Goal: Information Seeking & Learning: Learn about a topic

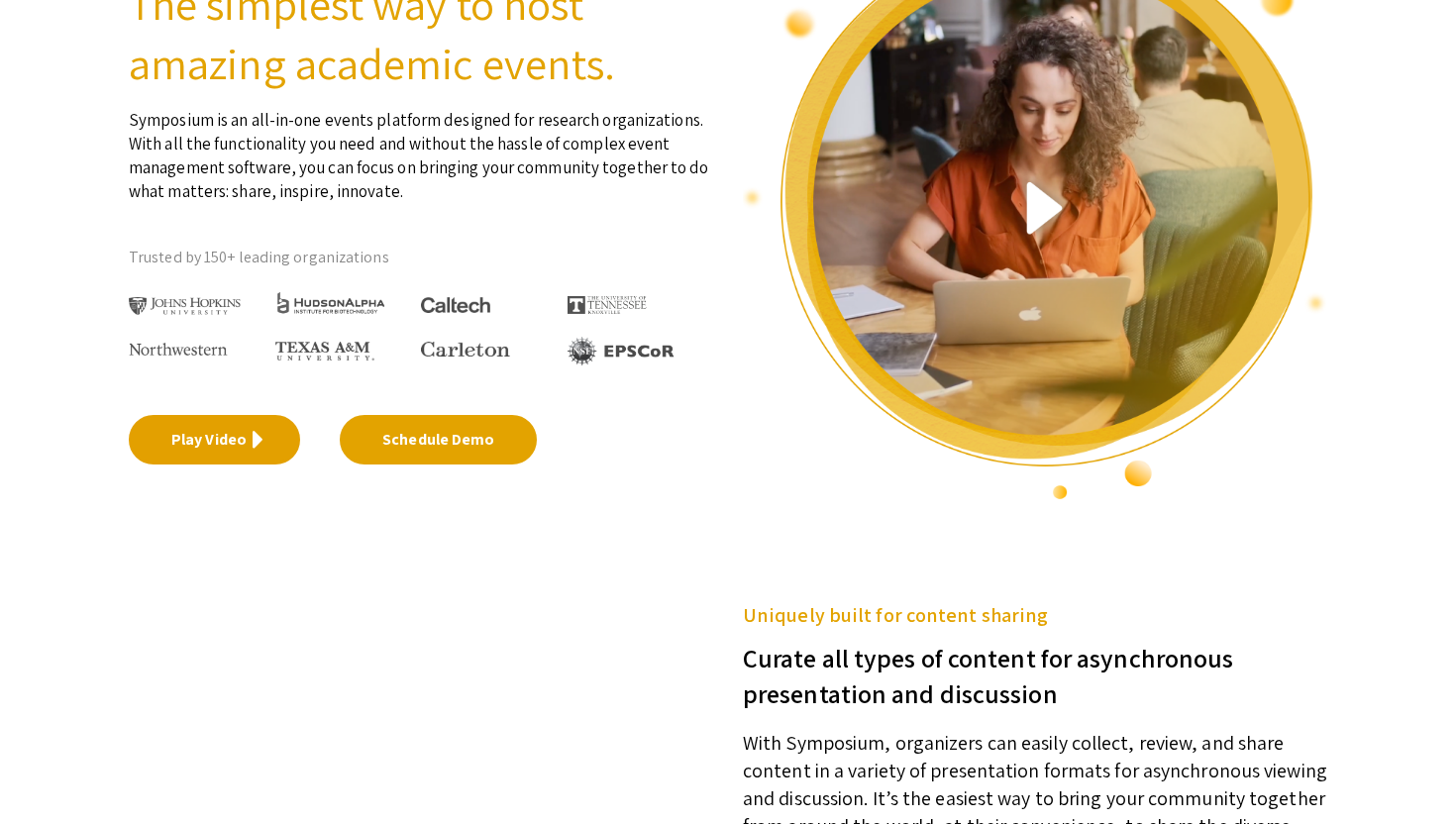
scroll to position [160, 0]
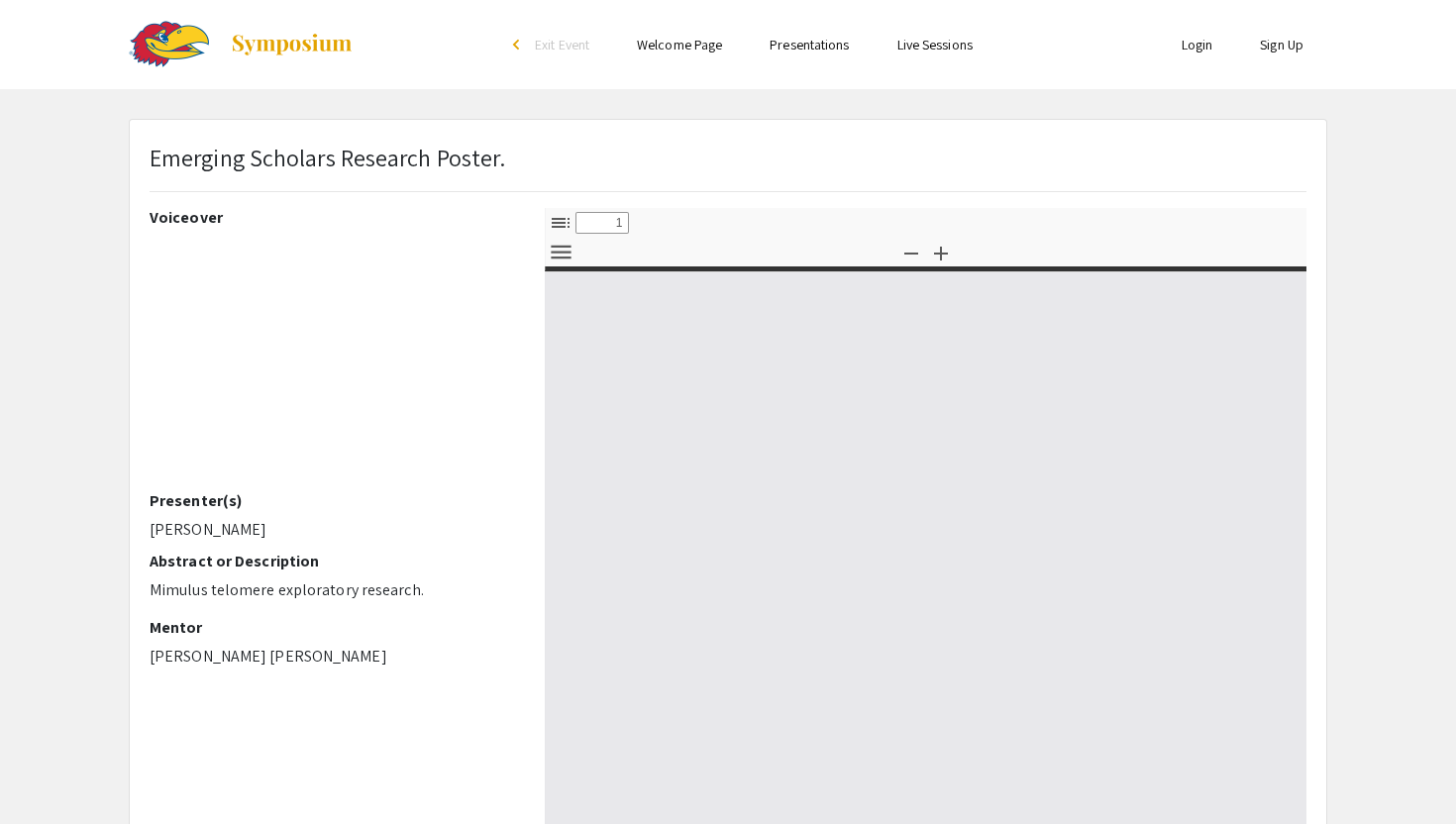
select select "custom"
type input "0"
select select "custom"
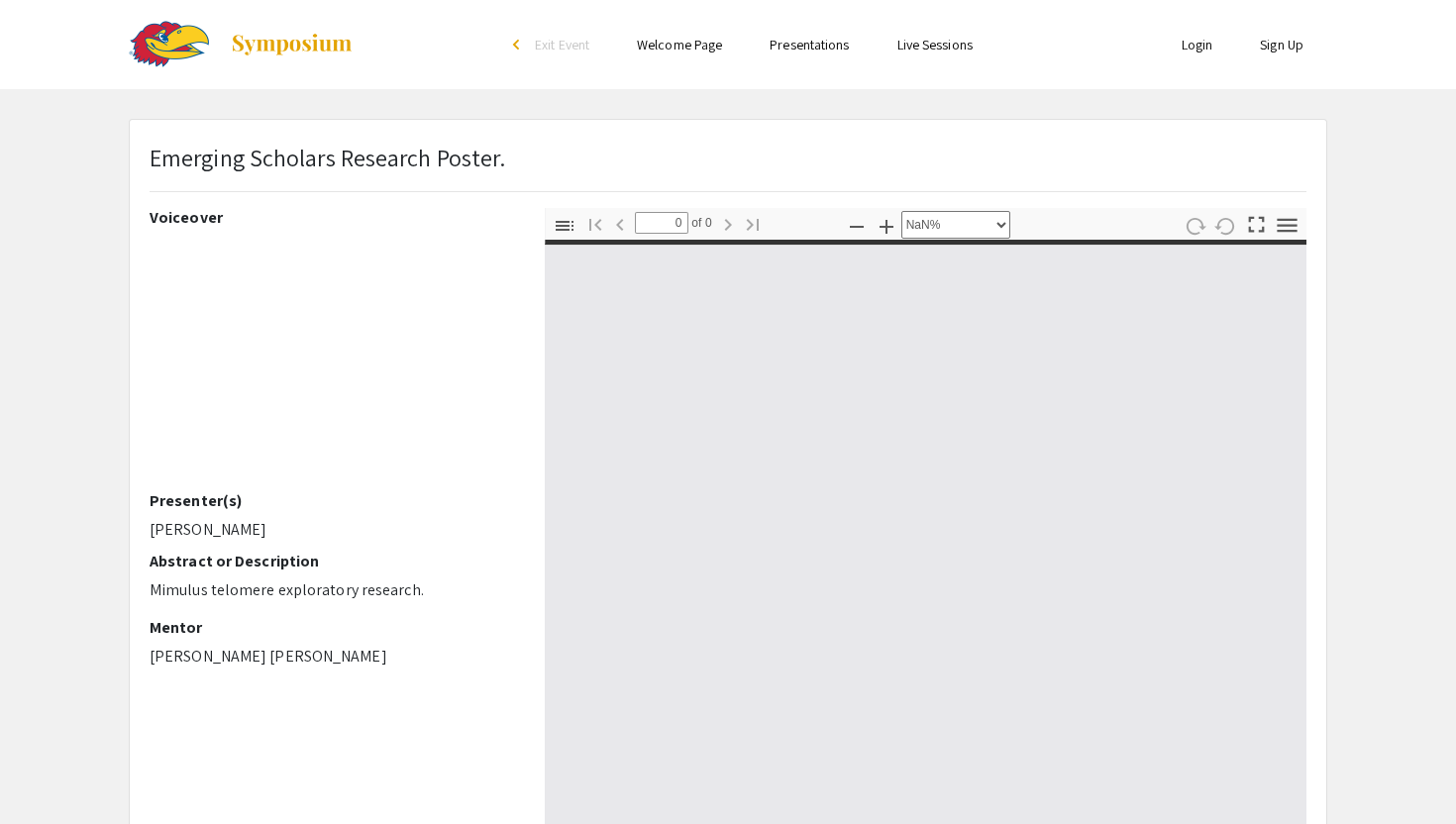
type input "1"
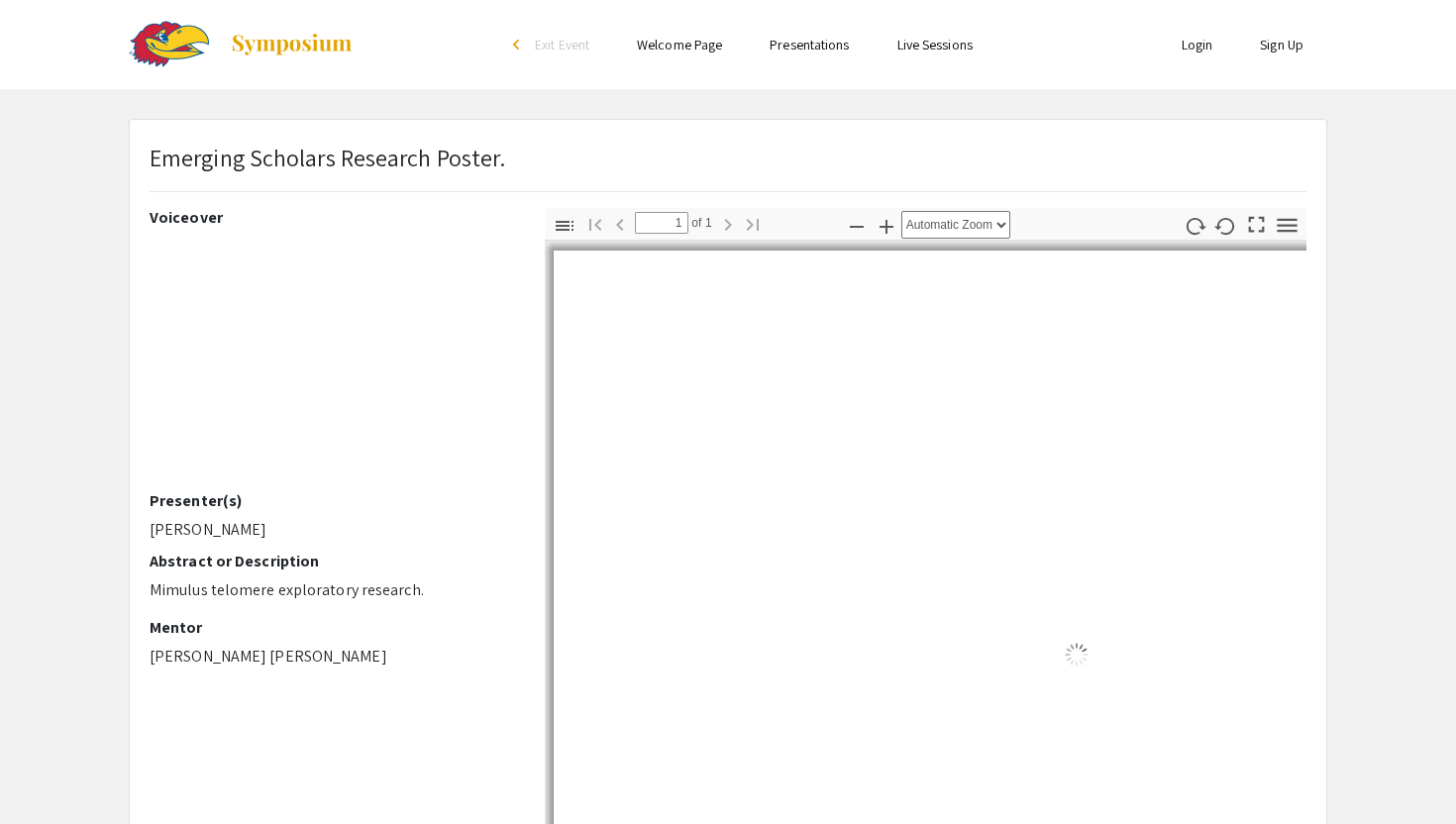
select select "auto"
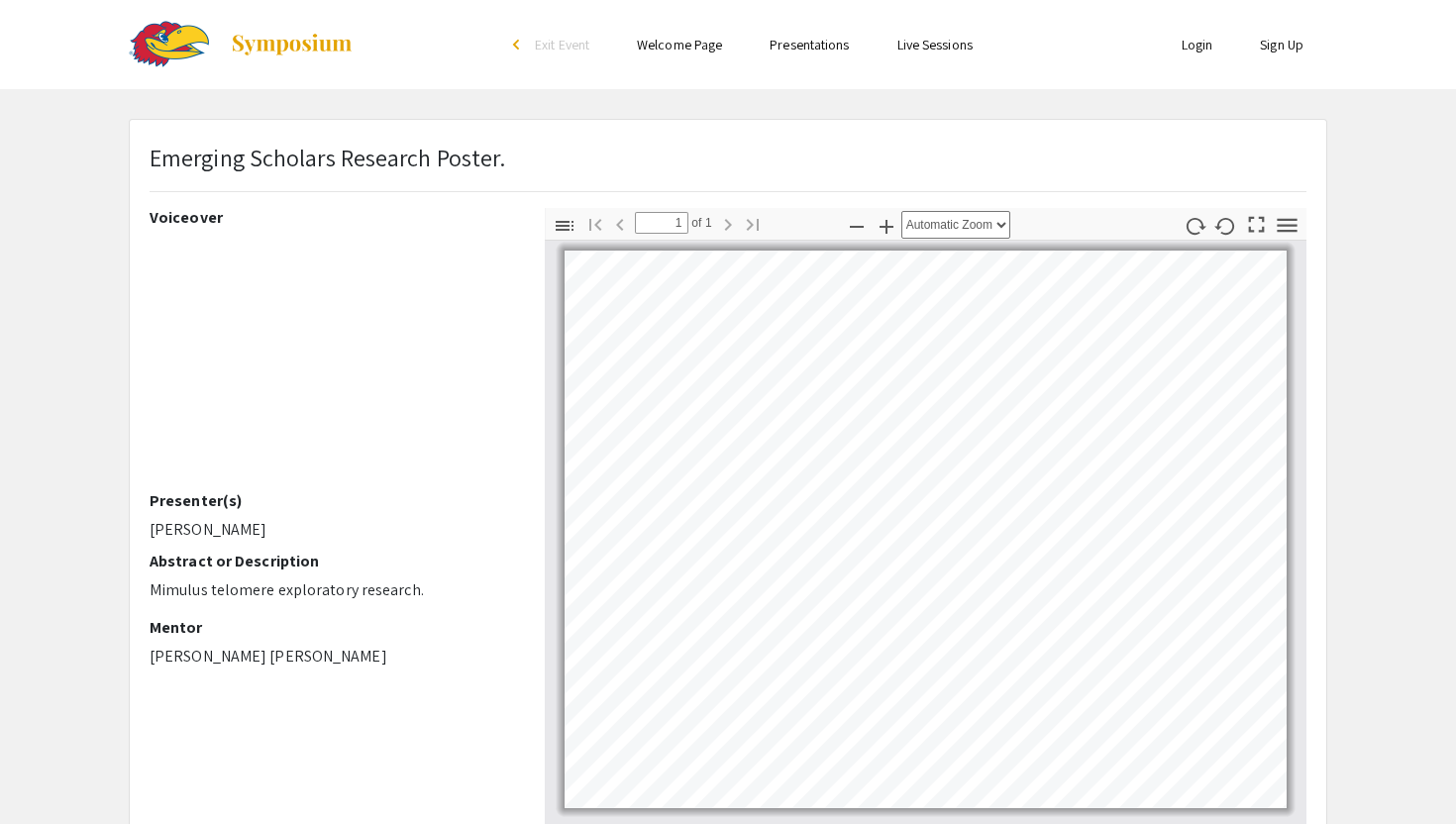
click at [825, 60] on ul "Skip navigation arrow_back_ios Exit Event Welcome Page Presentations Live Sessi…" at bounding box center [727, 44] width 395 height 89
click at [826, 48] on link "Presentations" at bounding box center [809, 45] width 79 height 18
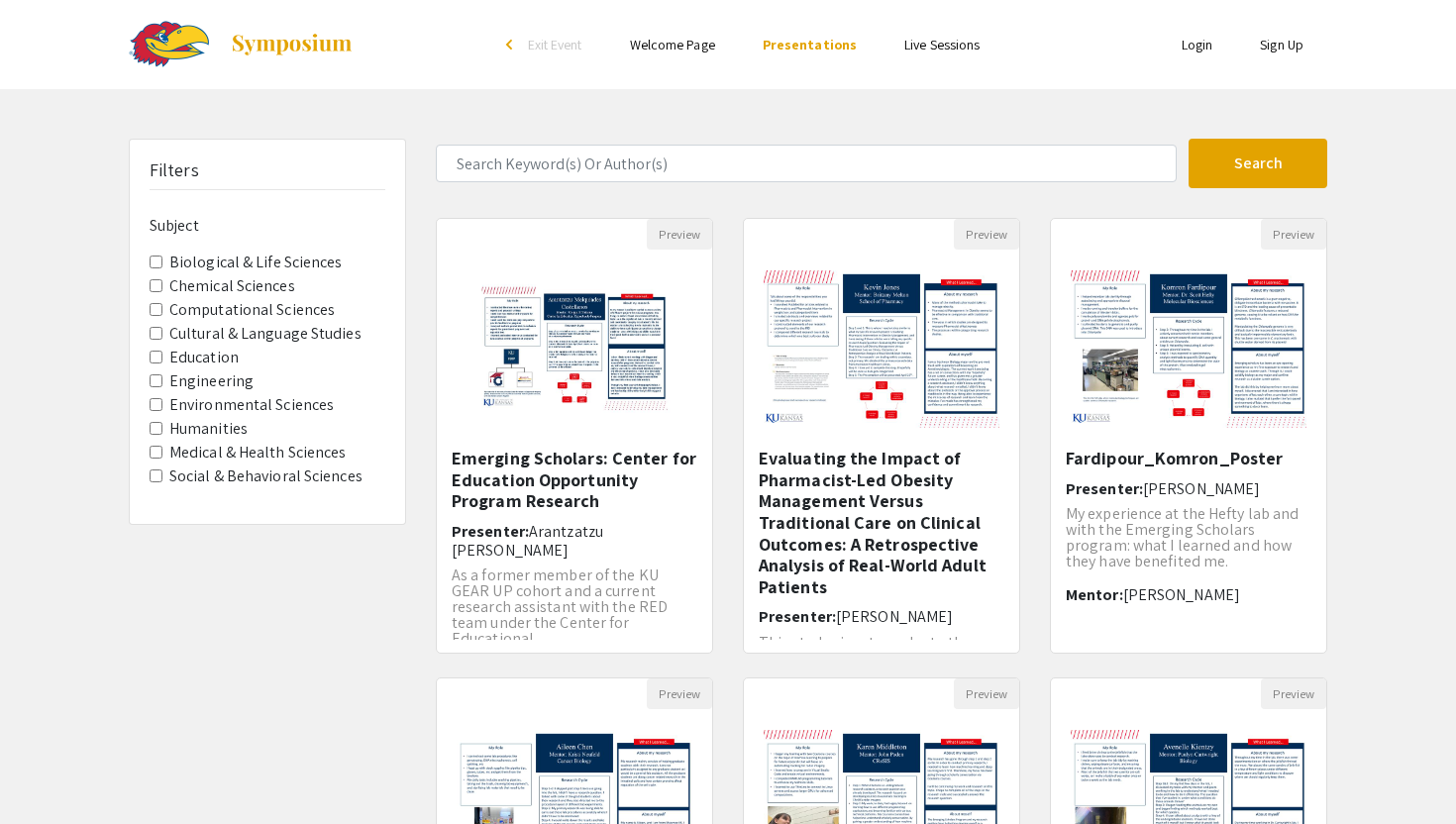
click at [161, 264] on Sciences "Biological & Life Sciences" at bounding box center [156, 261] width 13 height 13
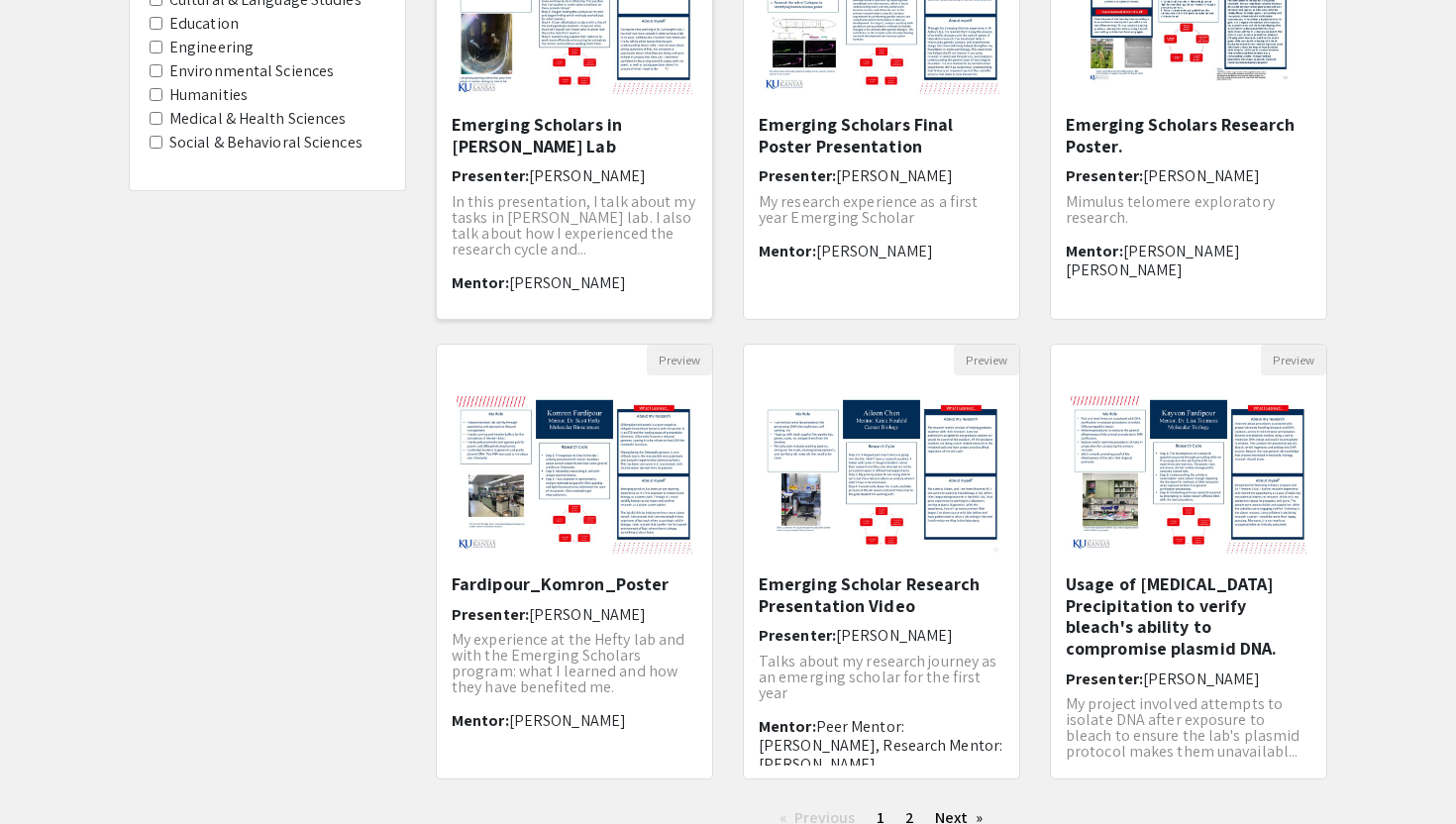
scroll to position [490, 0]
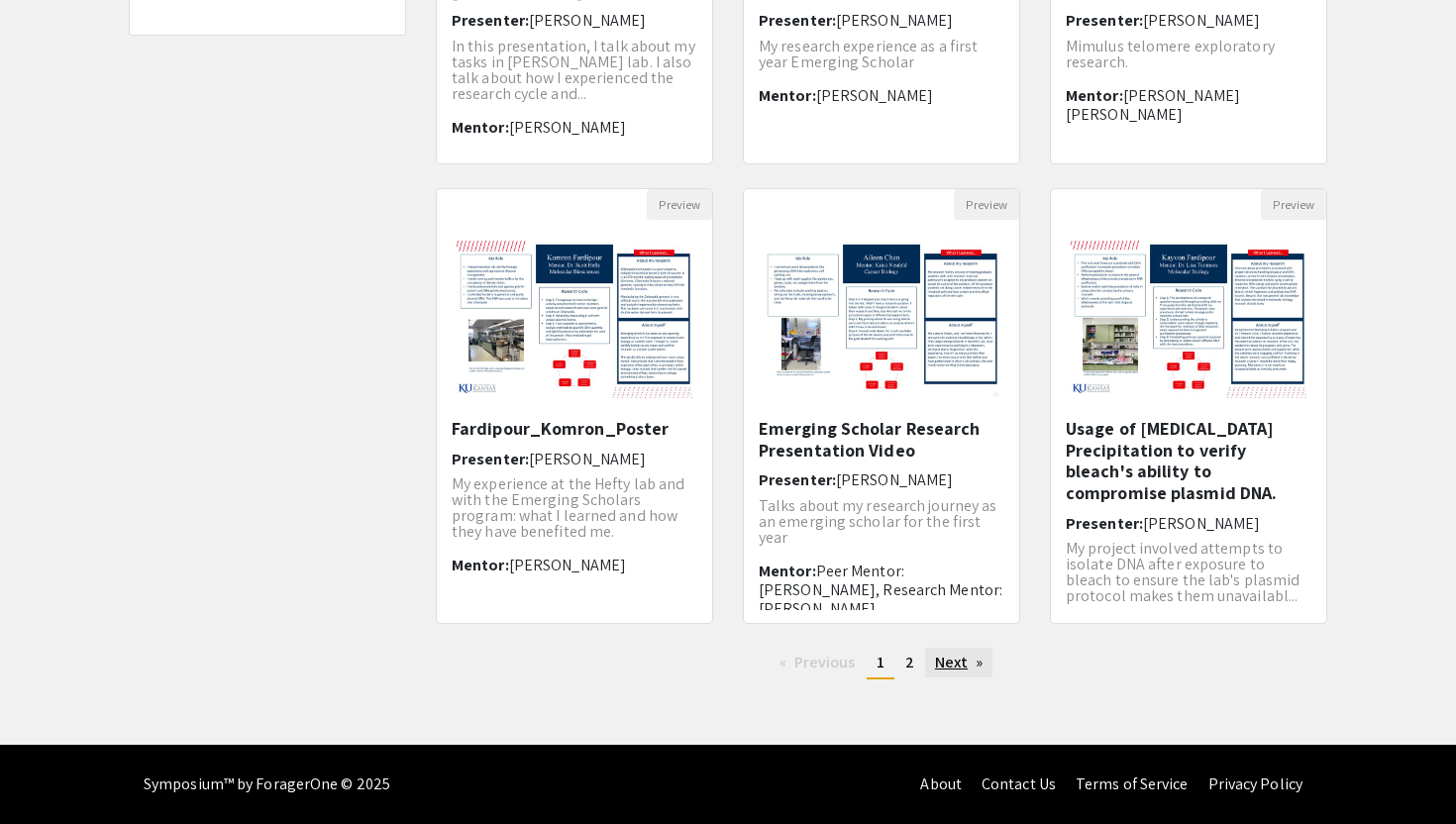
click at [944, 655] on link "Next page" at bounding box center [958, 662] width 69 height 30
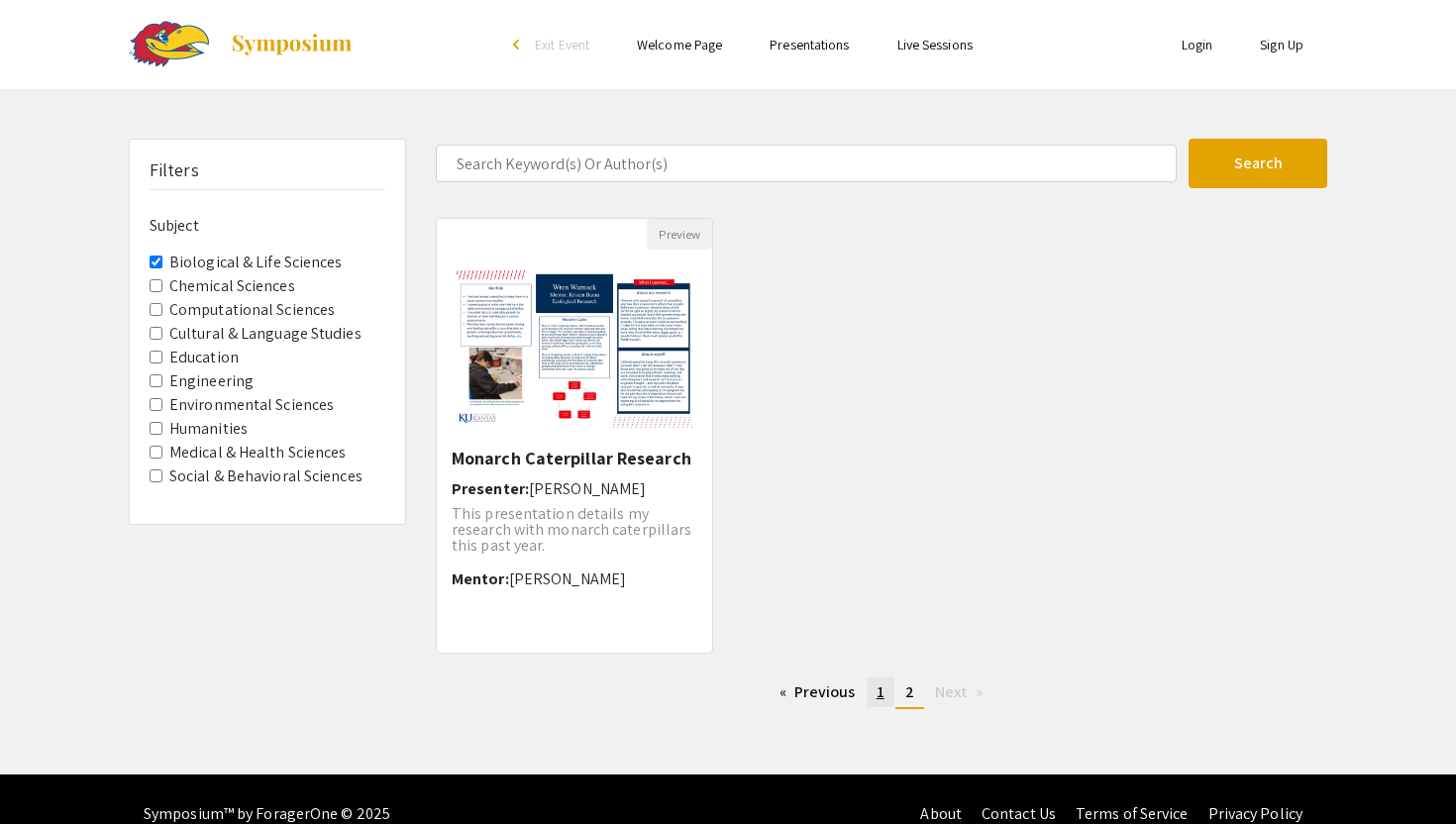
click at [881, 690] on span "1" at bounding box center [881, 691] width 8 height 21
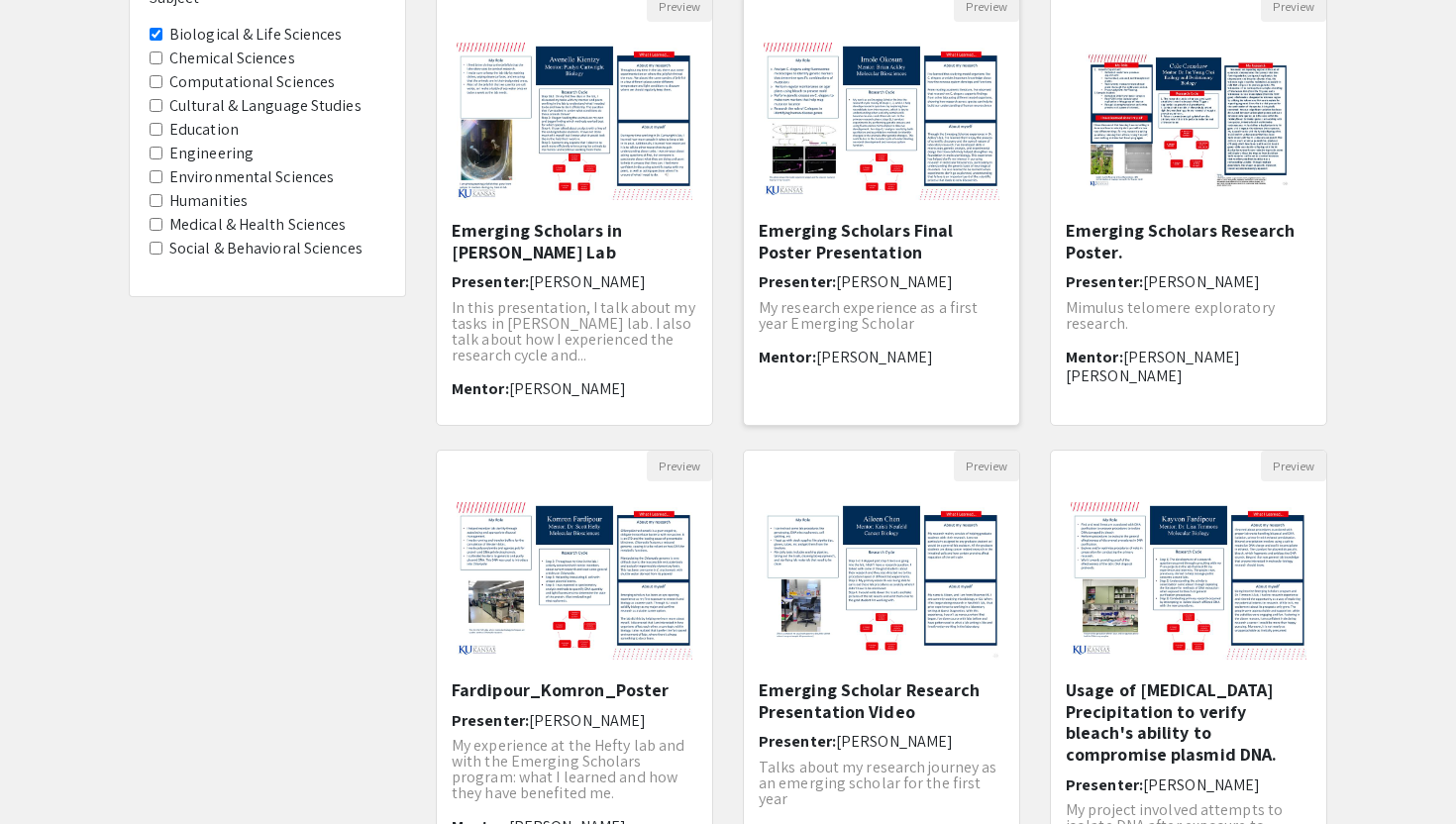
scroll to position [271, 0]
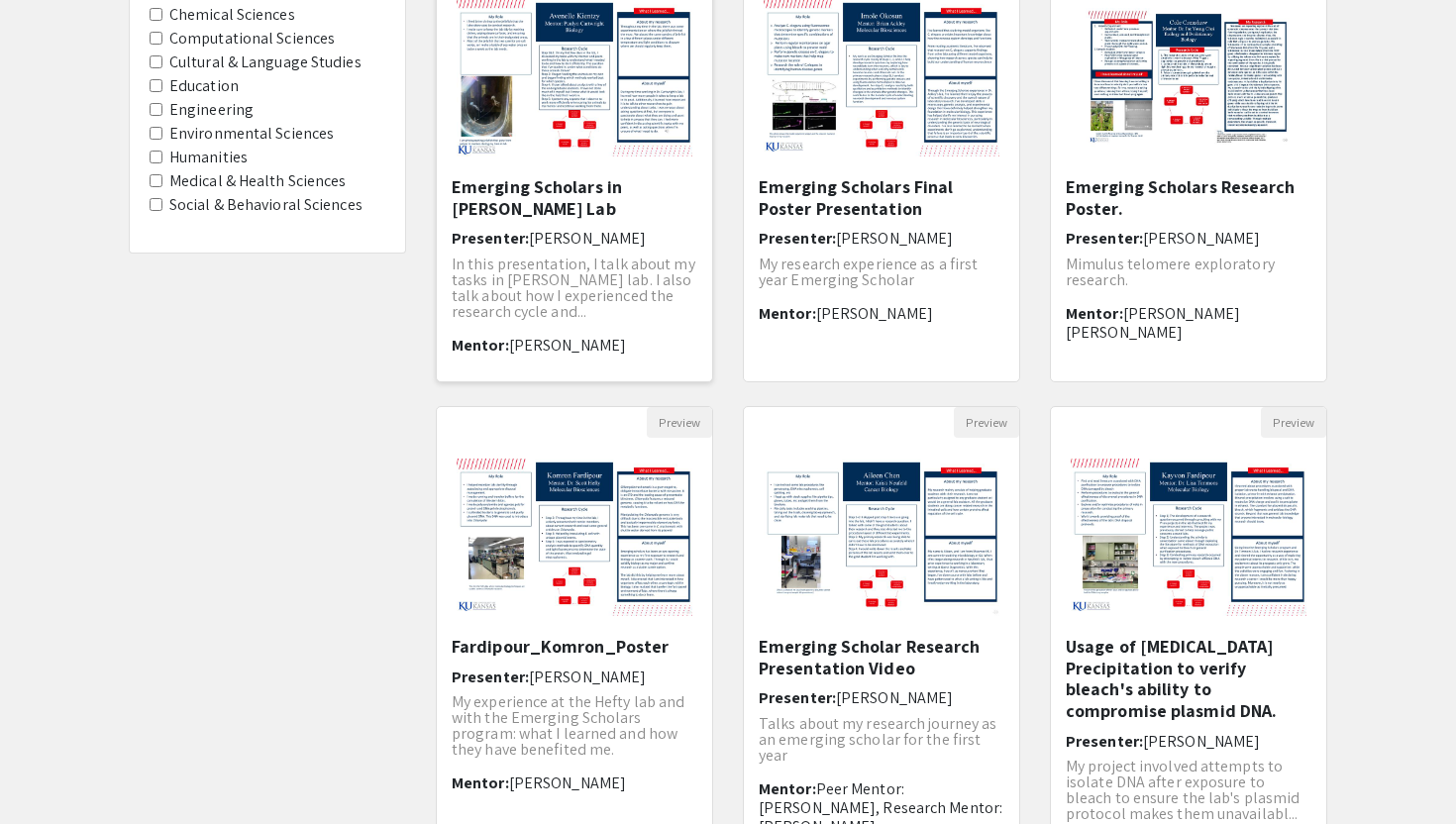
click at [556, 153] on img "Open Presentation <p>Emerging Scholars in Dr. Cartwright's Lab</p>" at bounding box center [574, 78] width 275 height 198
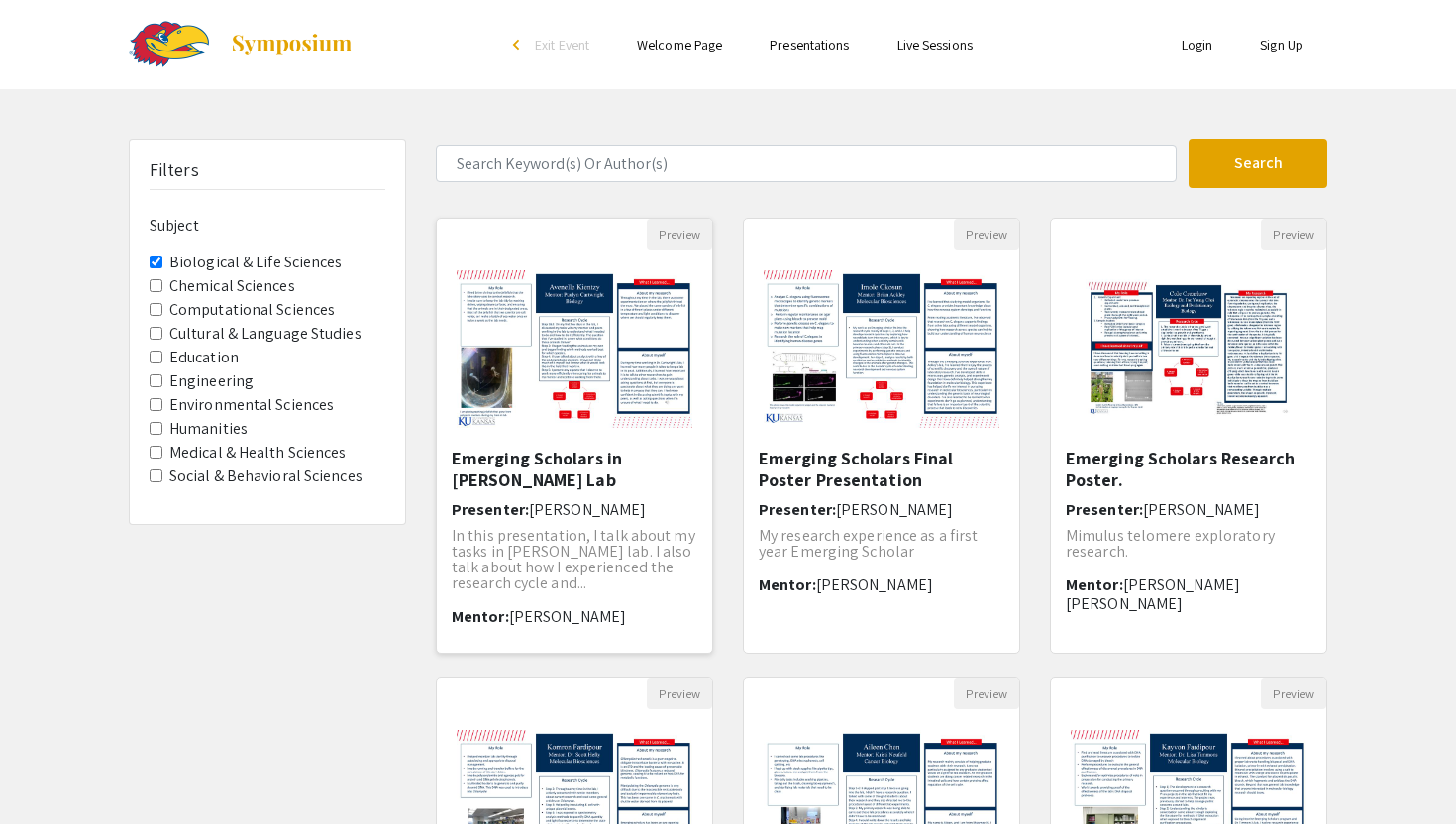
select select "custom"
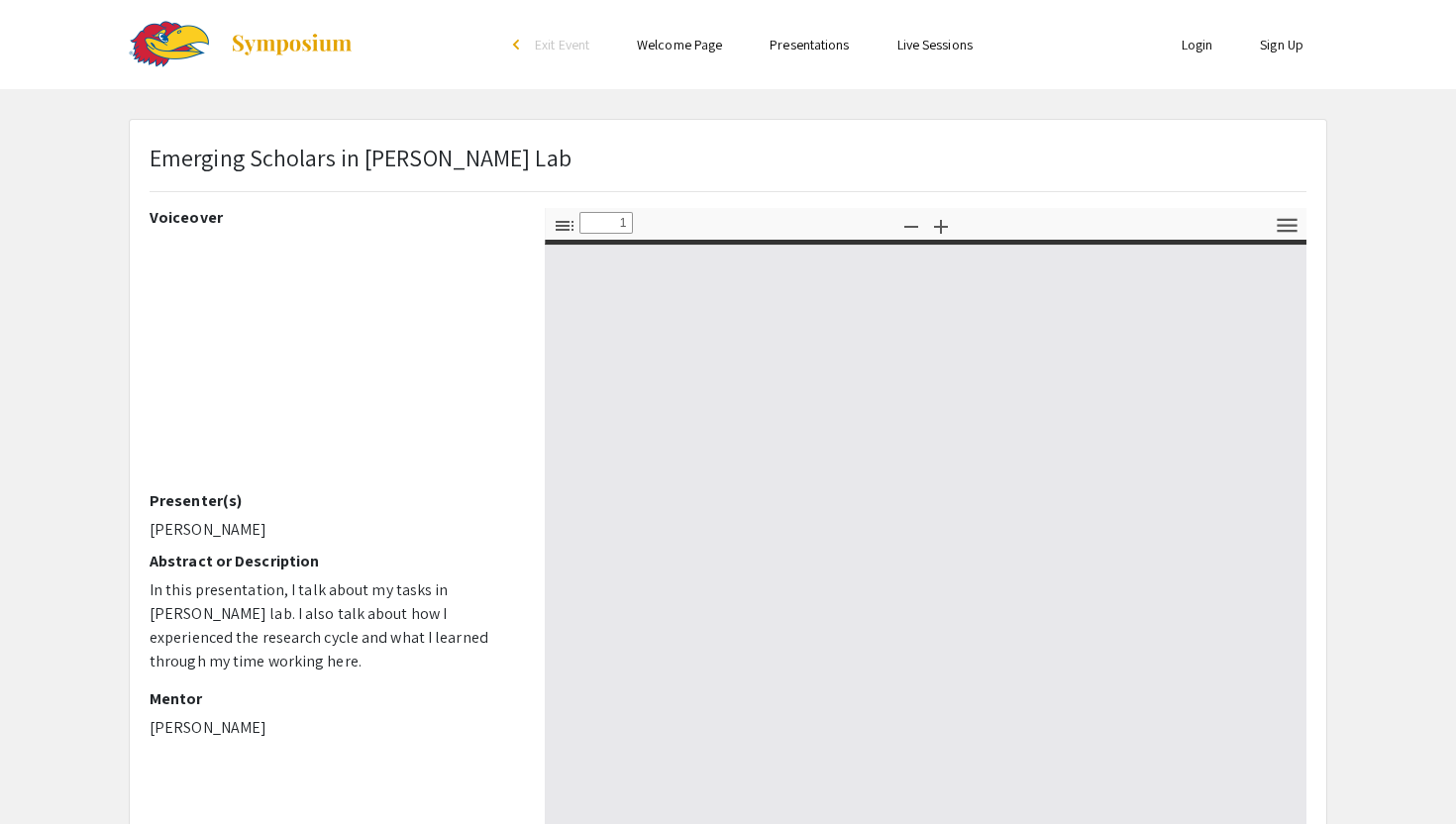
type input "0"
select select "custom"
type input "1"
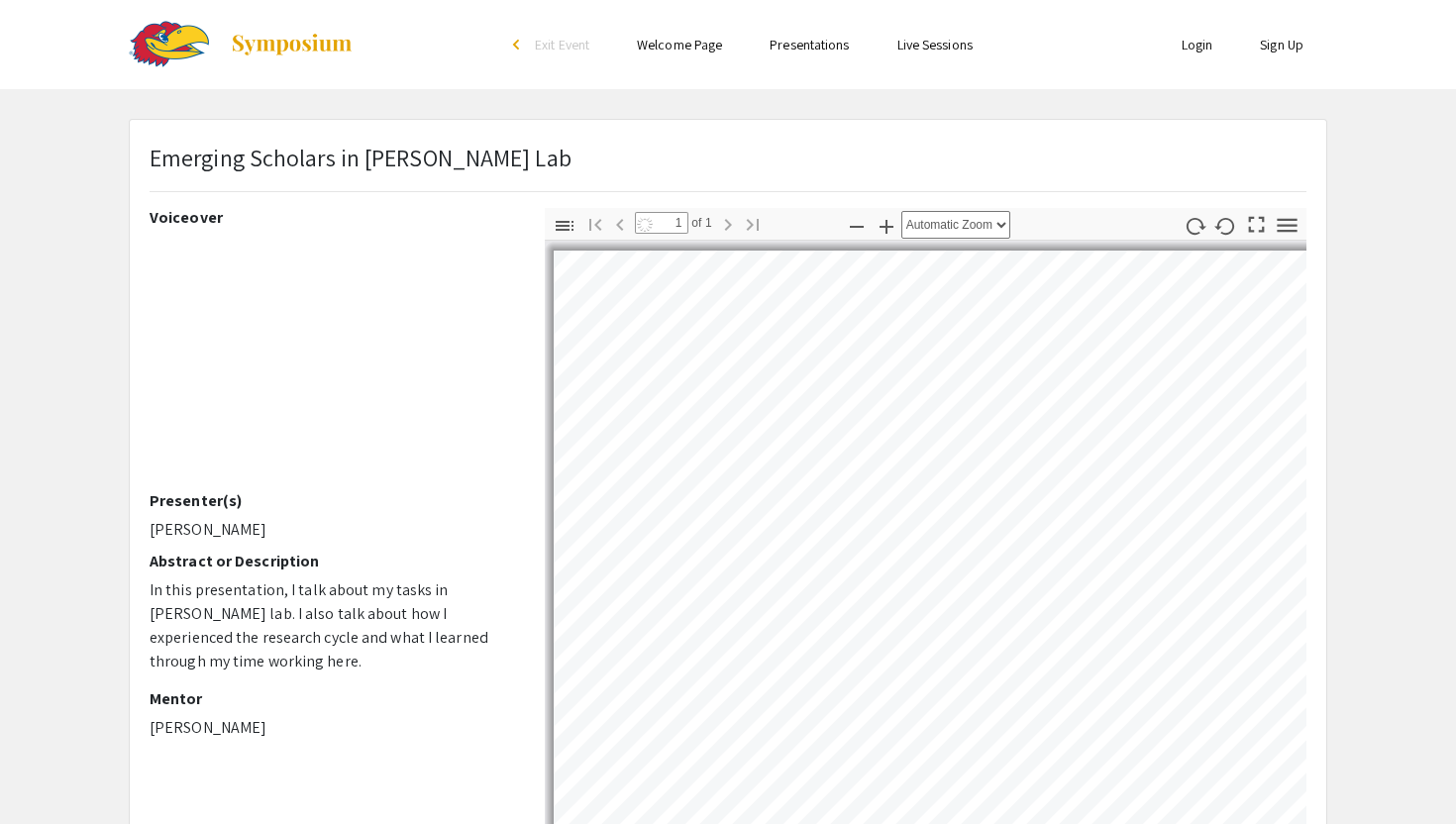
select select "auto"
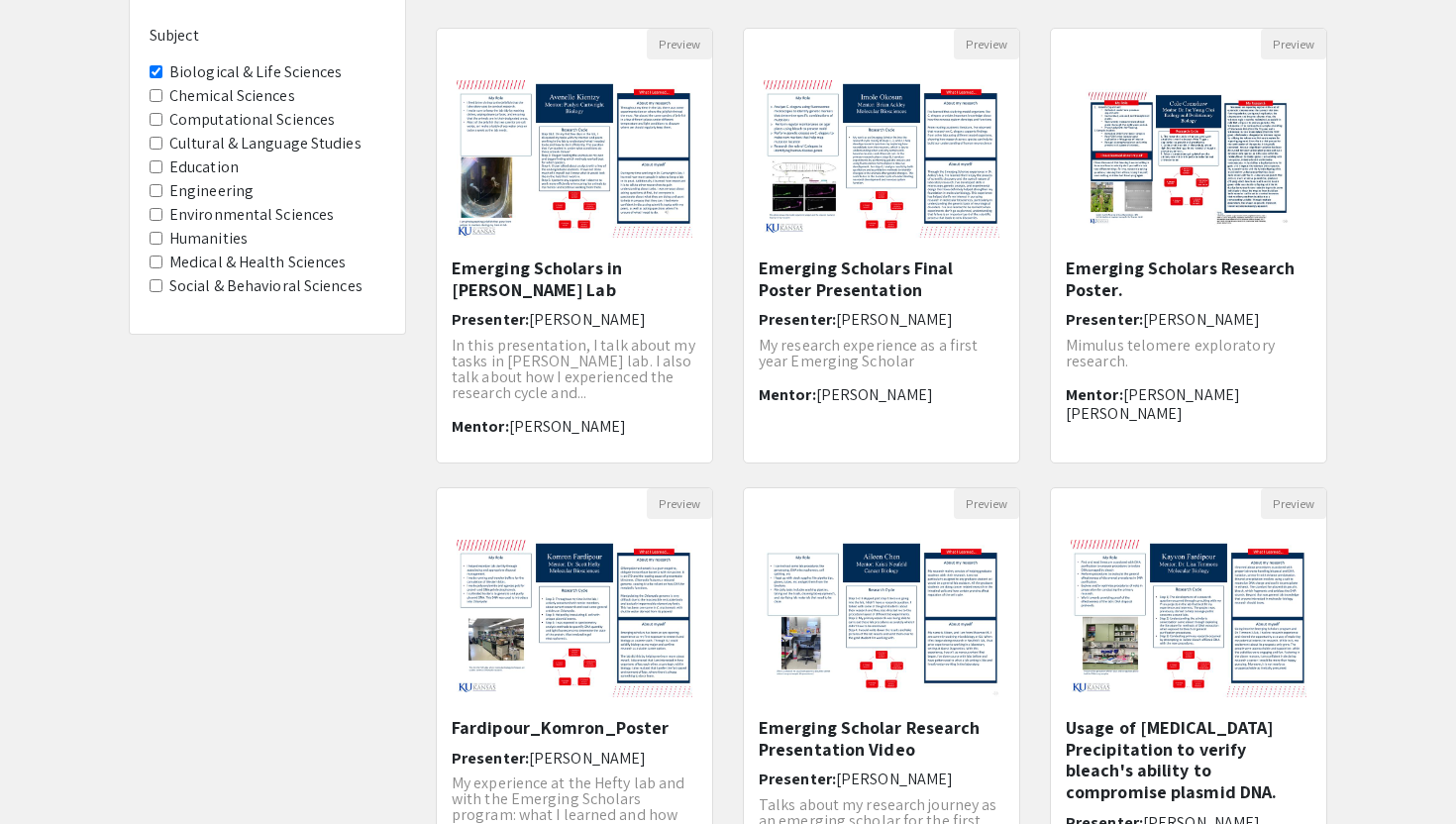
scroll to position [183, 0]
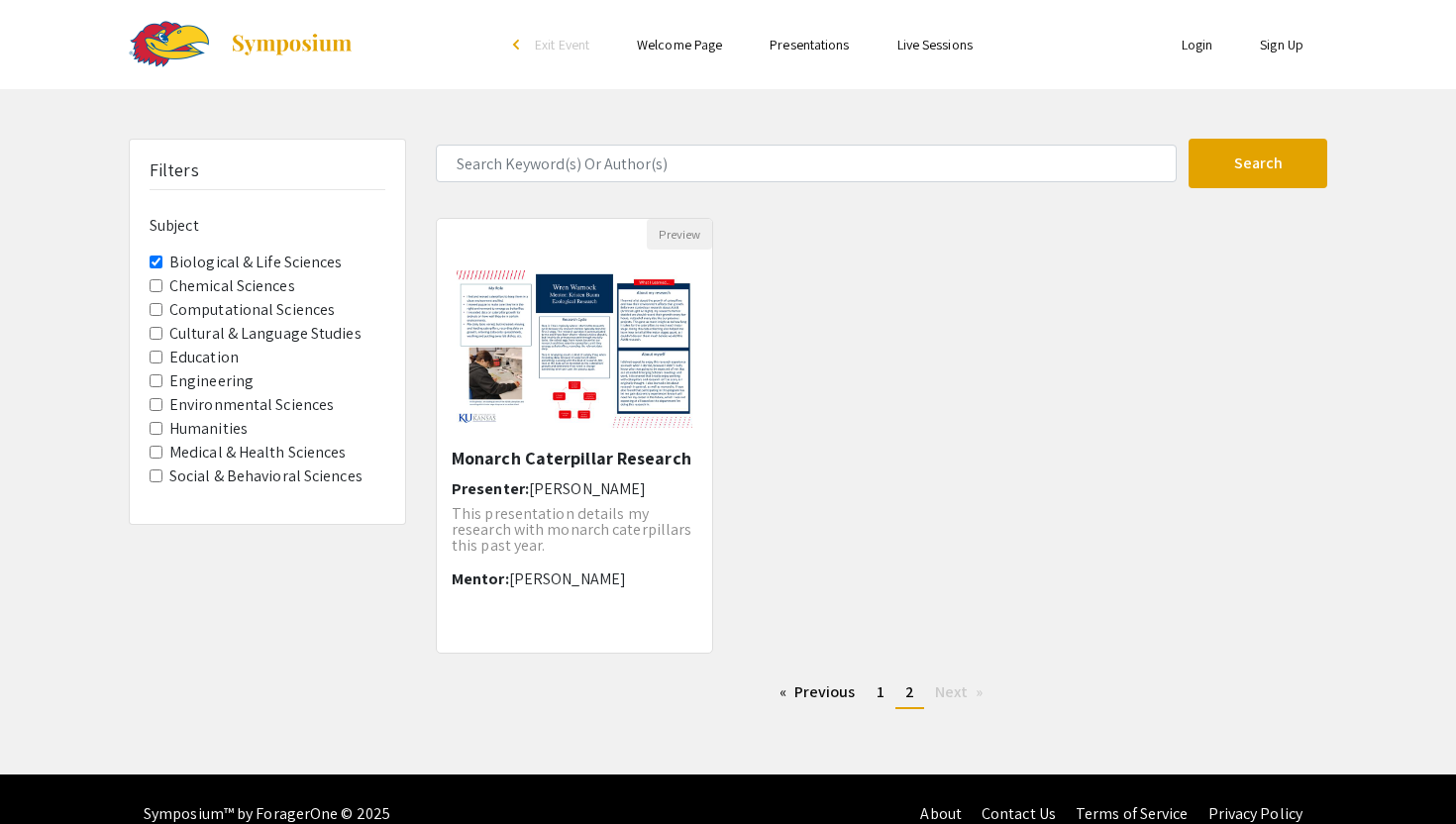
scroll to position [30, 0]
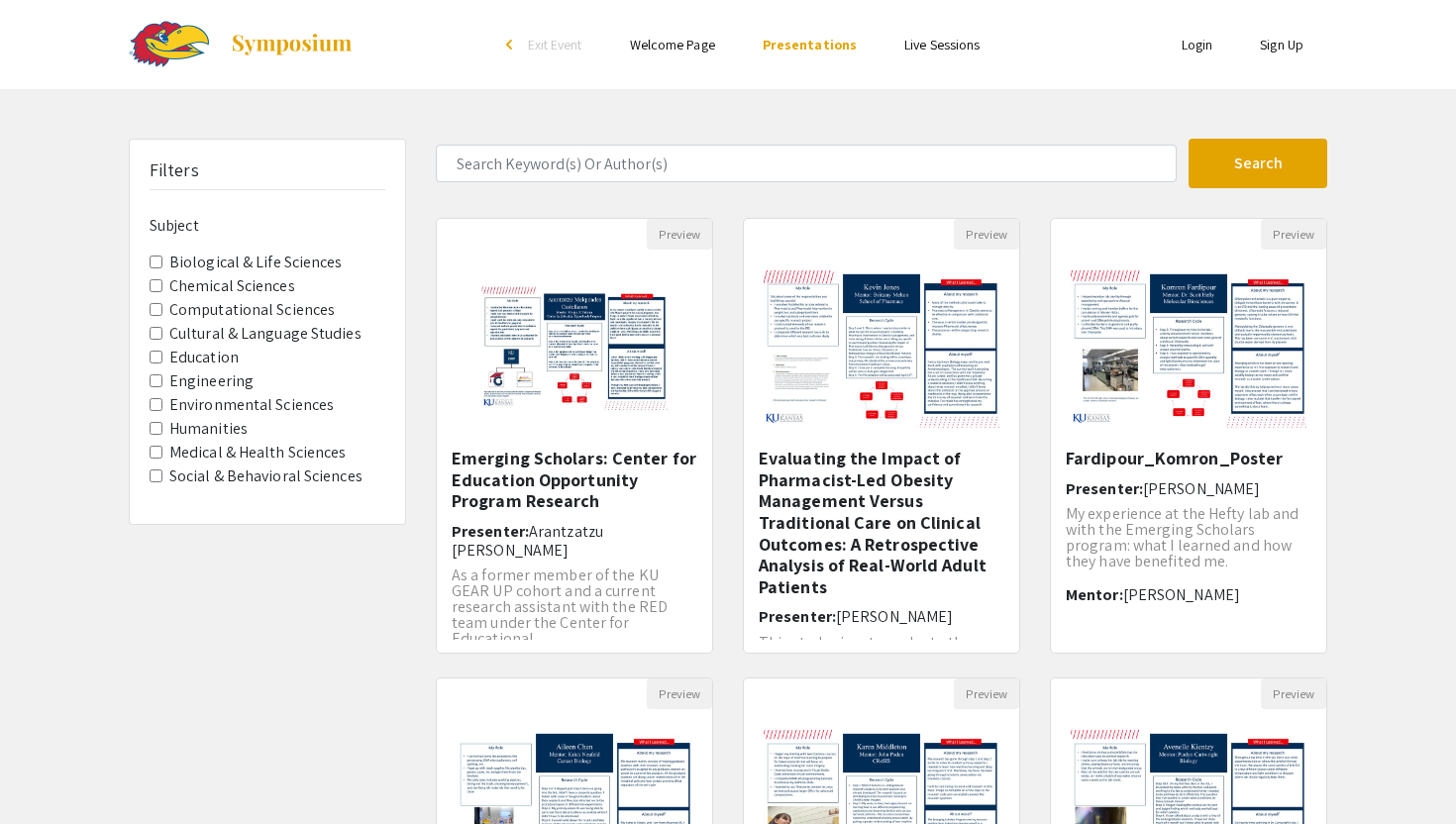
select select "custom"
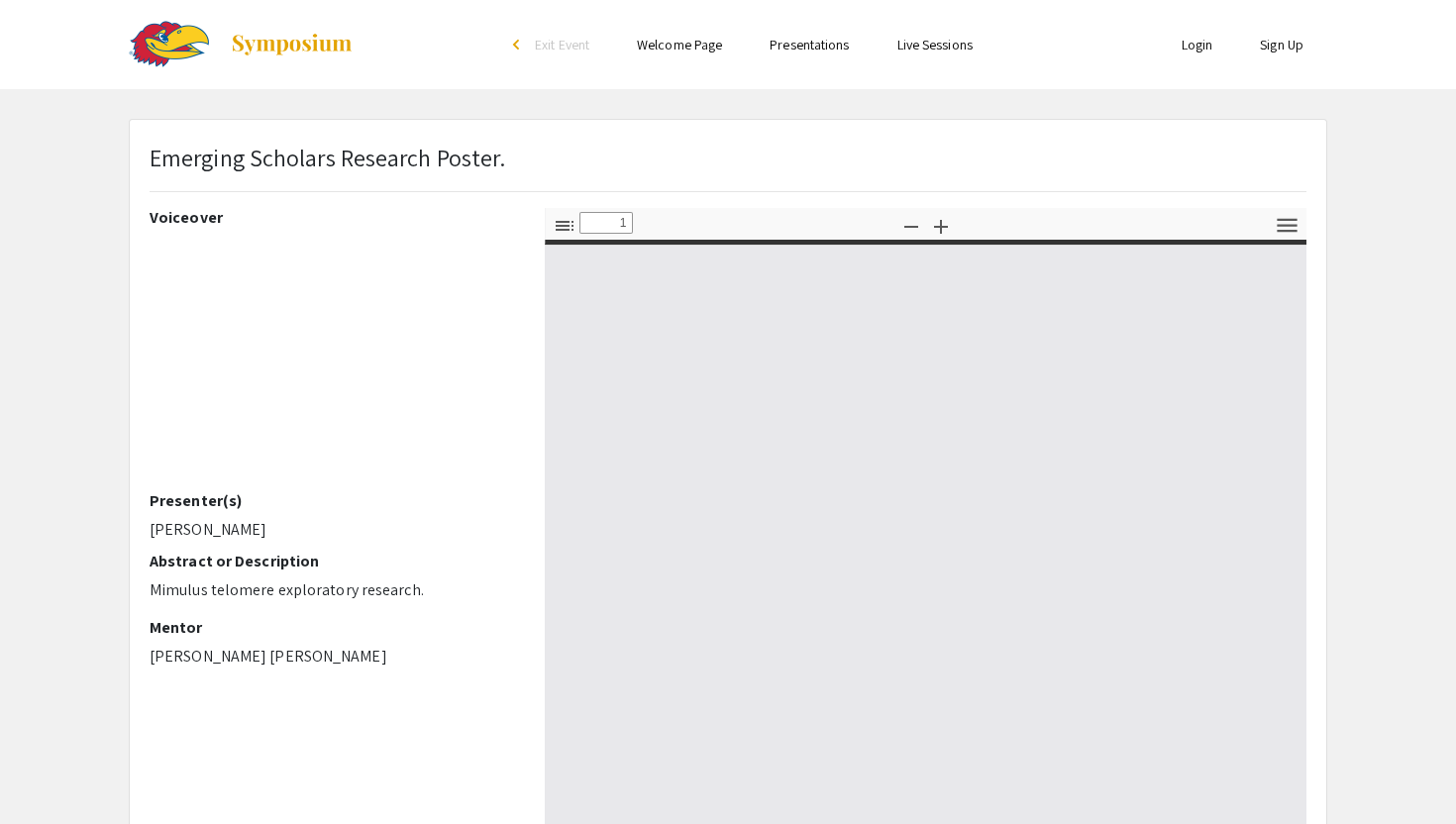
type input "0"
select select "custom"
type input "1"
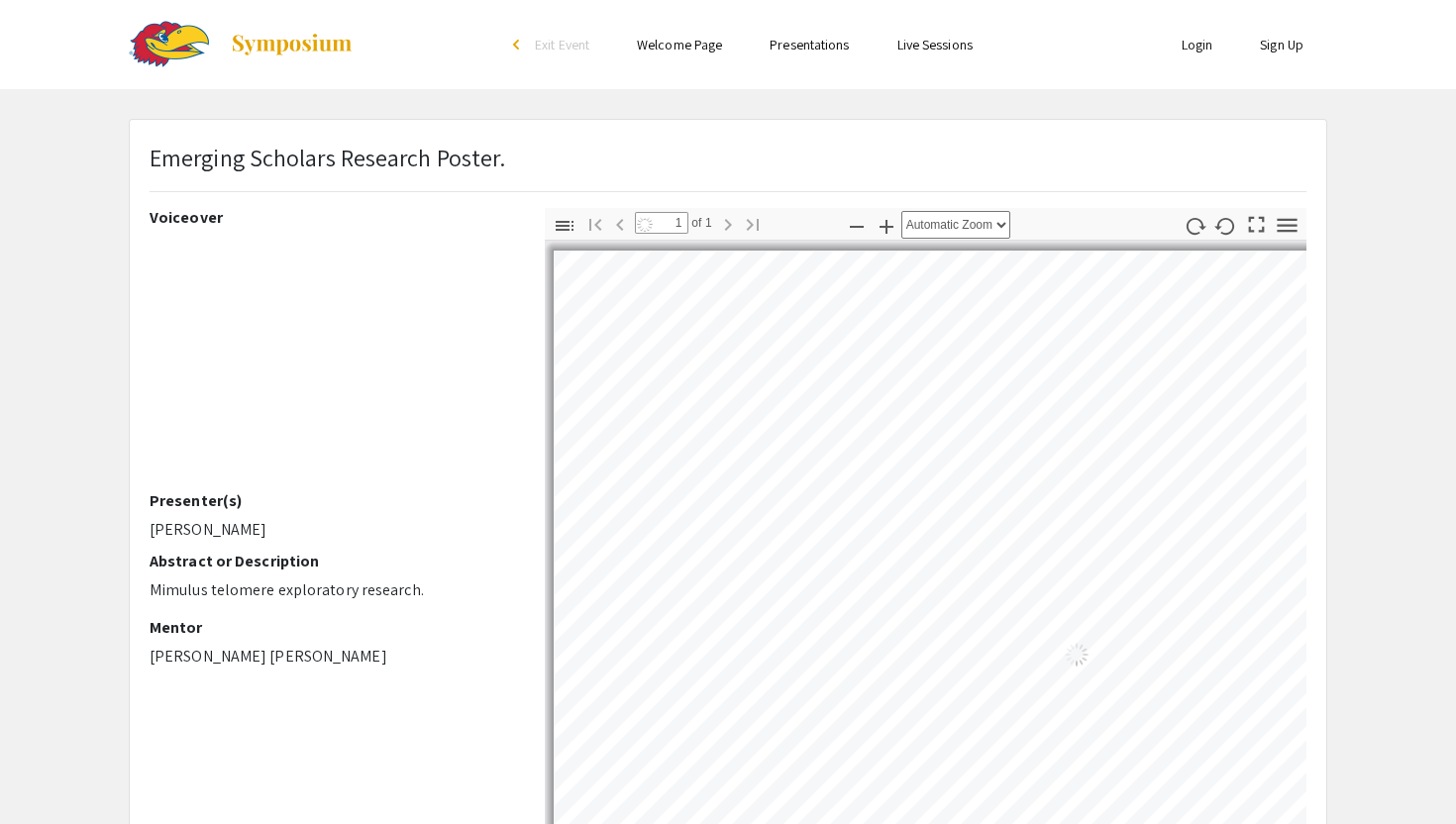
select select "auto"
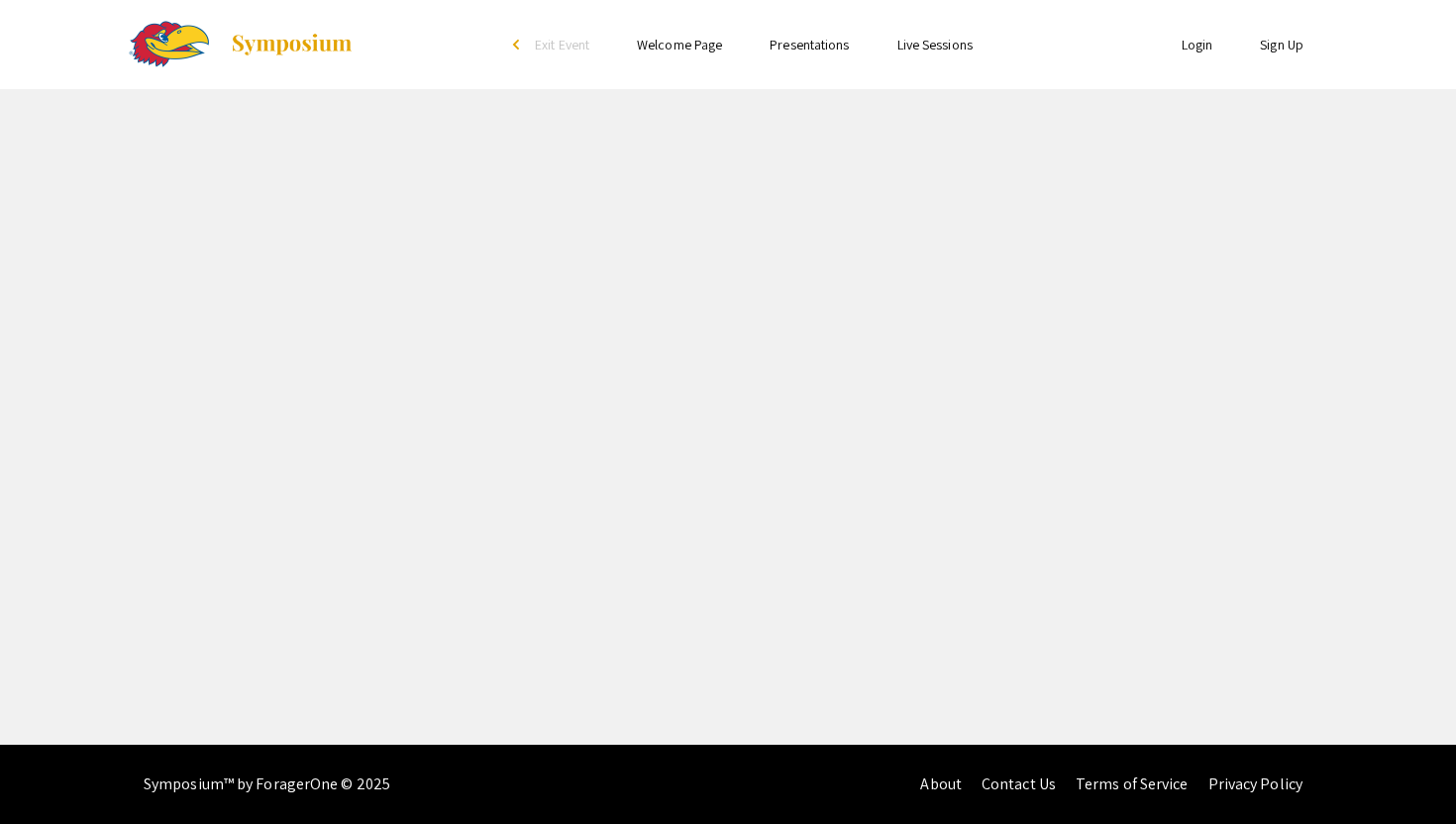
select select "custom"
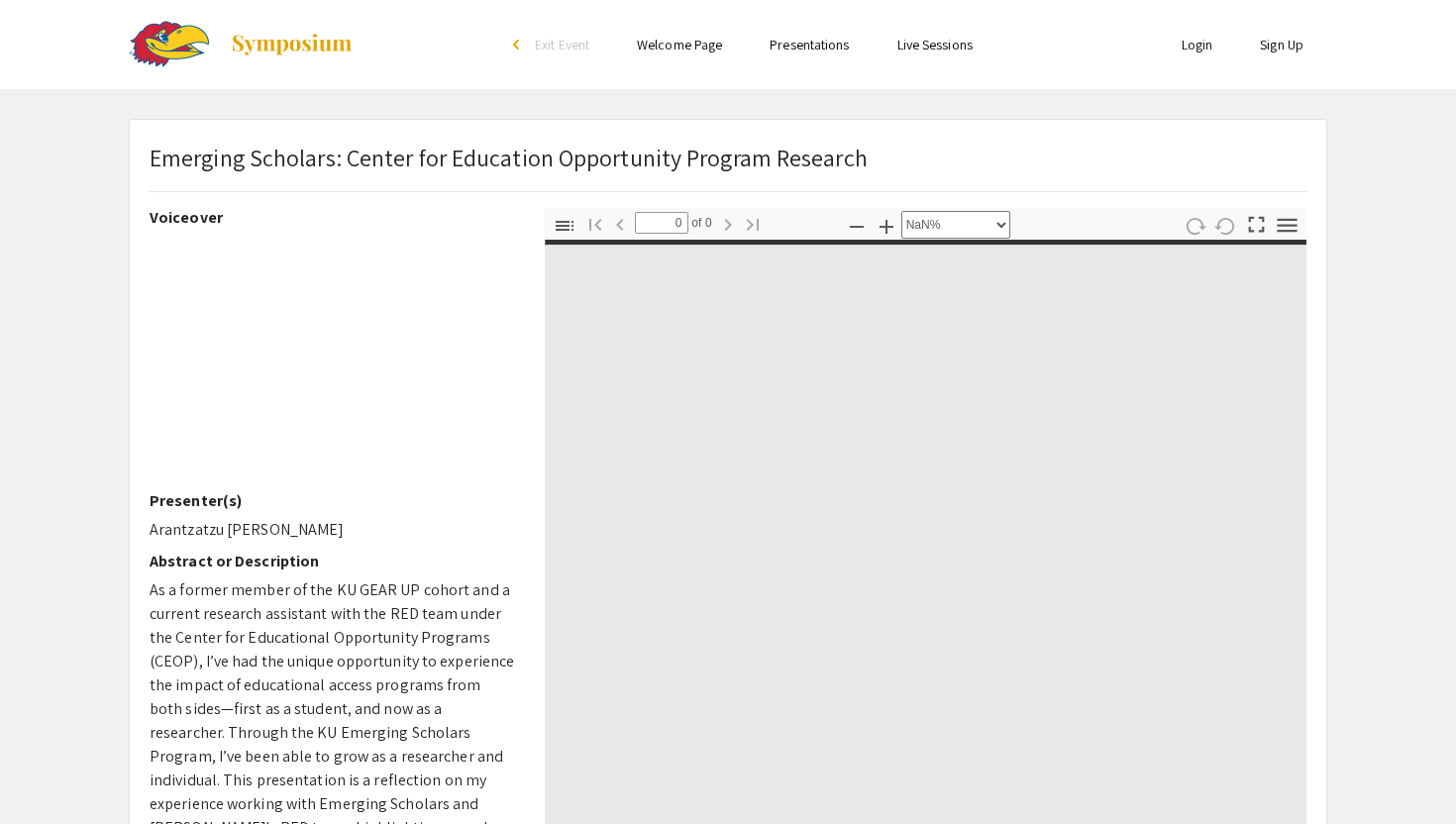
type input "1"
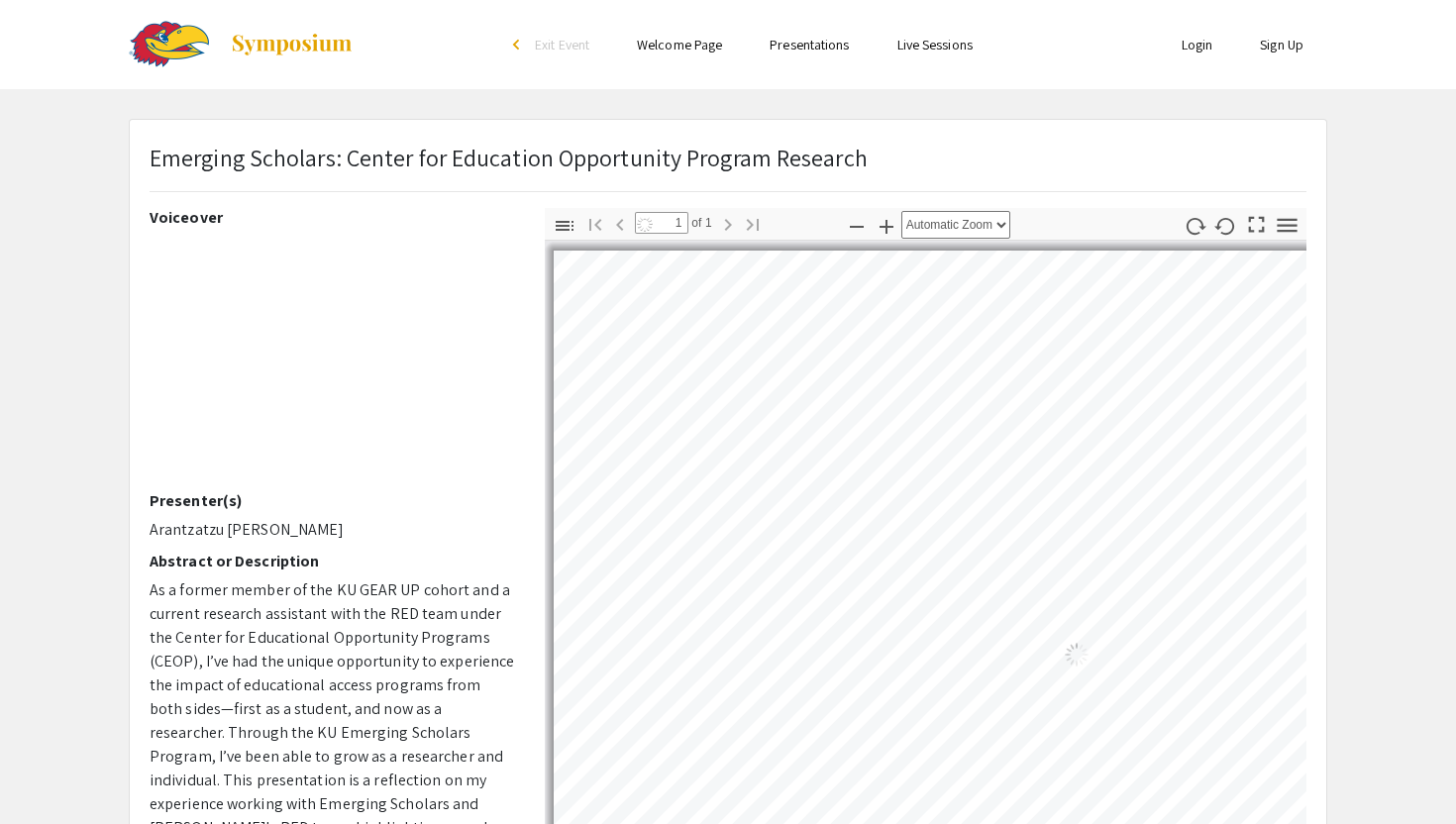
select select "auto"
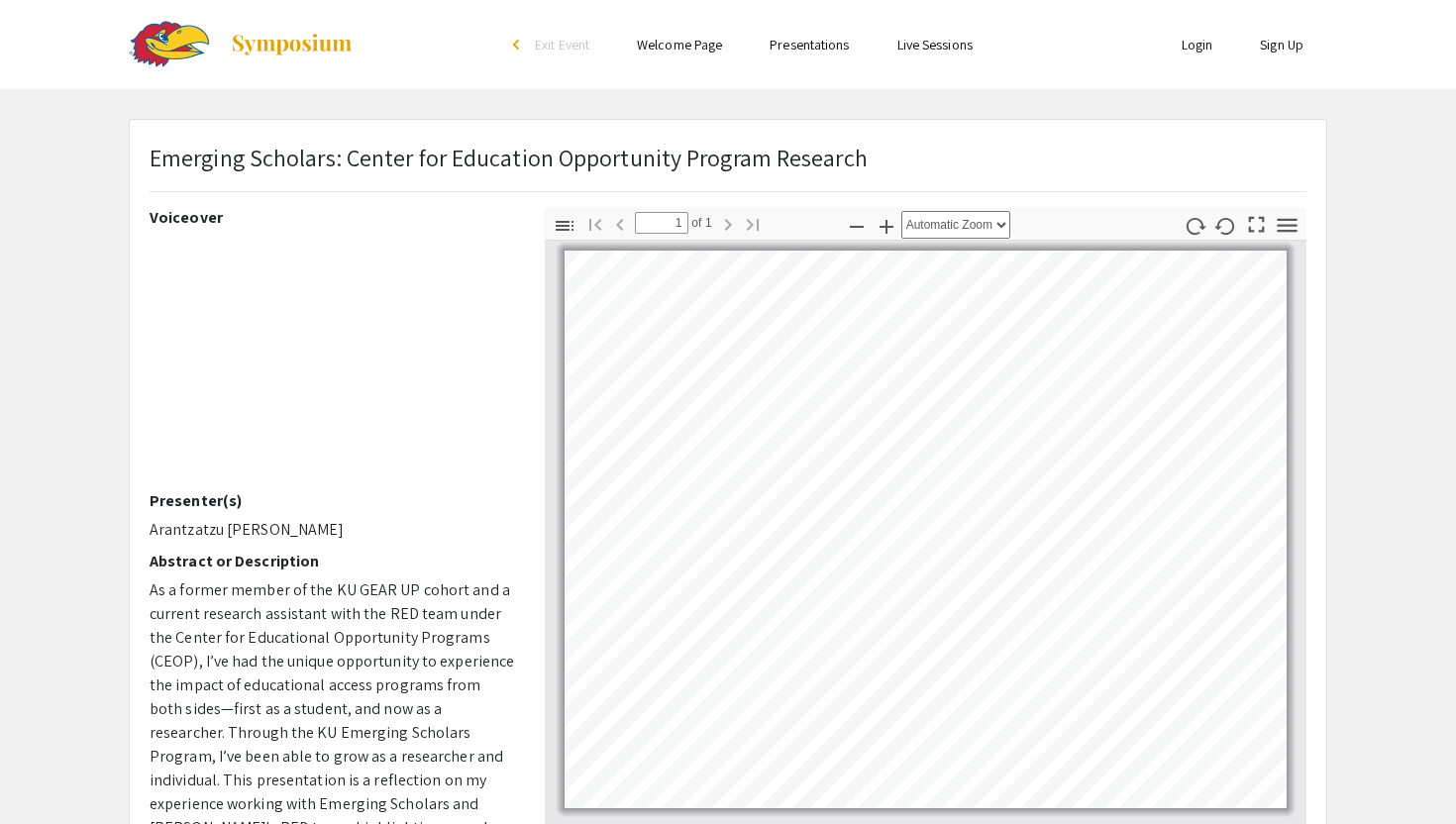
click at [969, 42] on link "Live Sessions" at bounding box center [934, 45] width 75 height 18
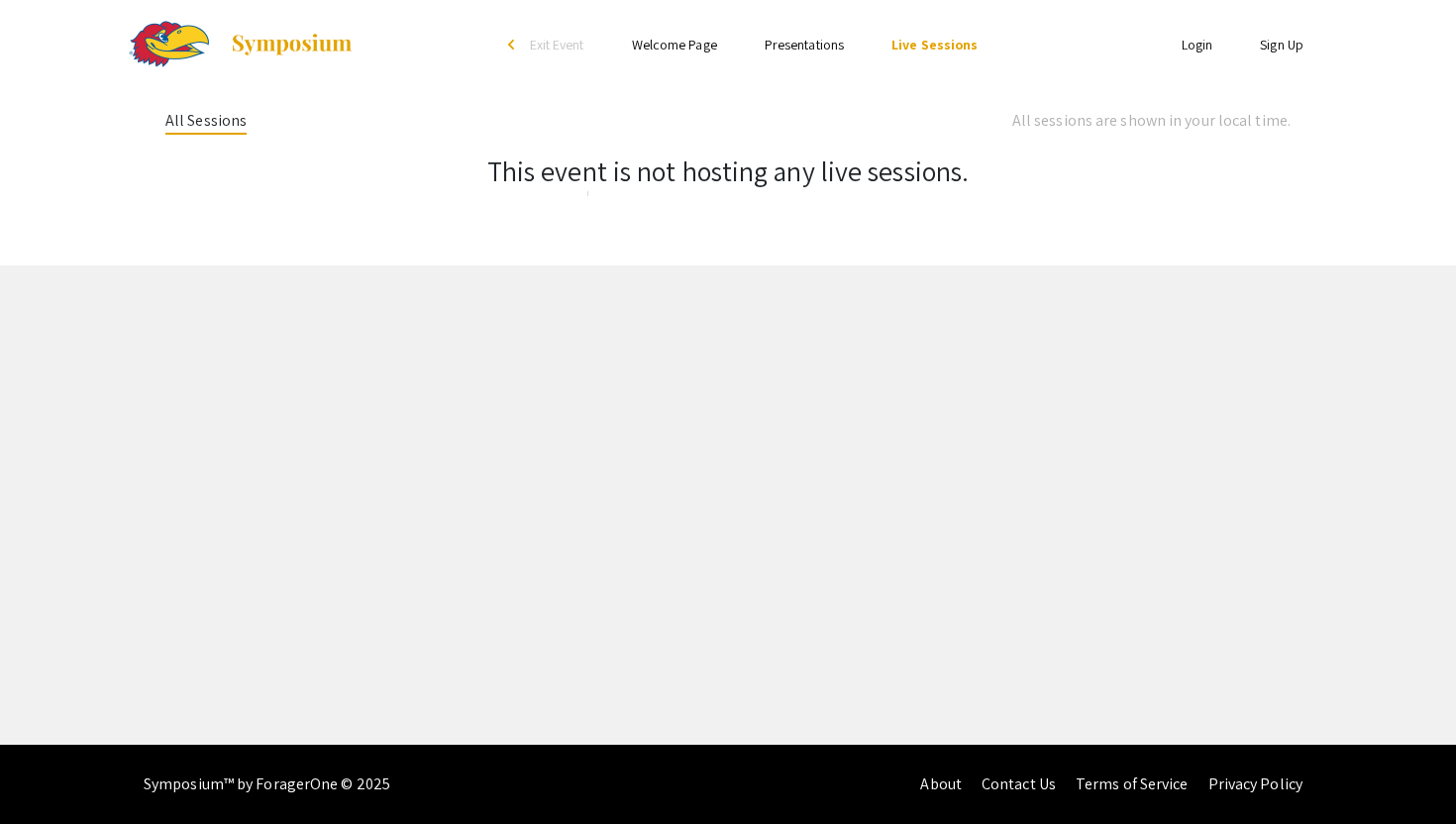
click at [865, 53] on li "Presentations" at bounding box center [804, 45] width 127 height 24
click at [809, 39] on link "Presentations" at bounding box center [804, 45] width 79 height 18
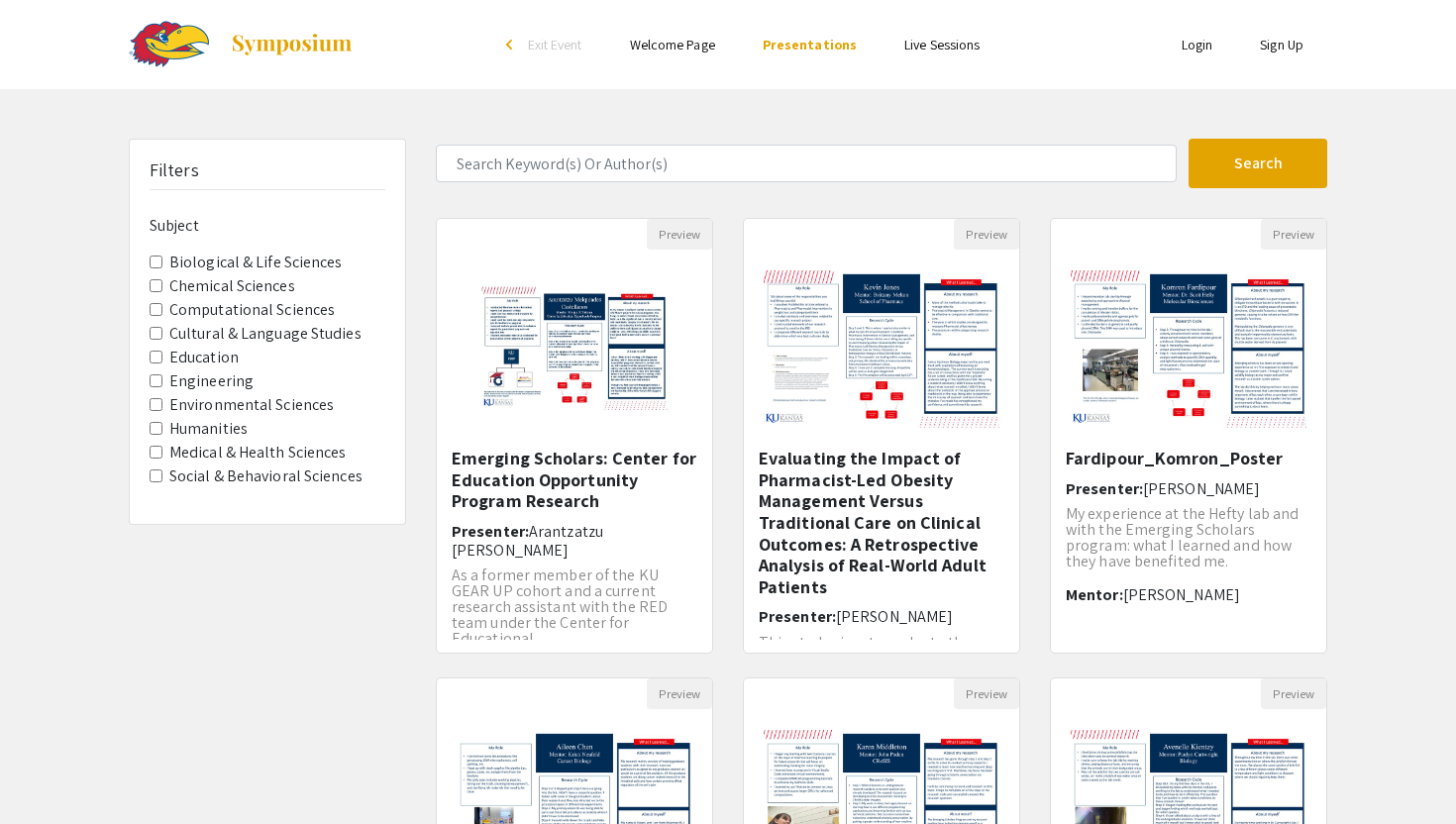
click at [676, 61] on ul "Skip navigation arrow_back_ios Exit Event Welcome Page Presentations Live Sessi…" at bounding box center [727, 44] width 395 height 89
click at [688, 49] on link "Welcome Page" at bounding box center [672, 45] width 85 height 18
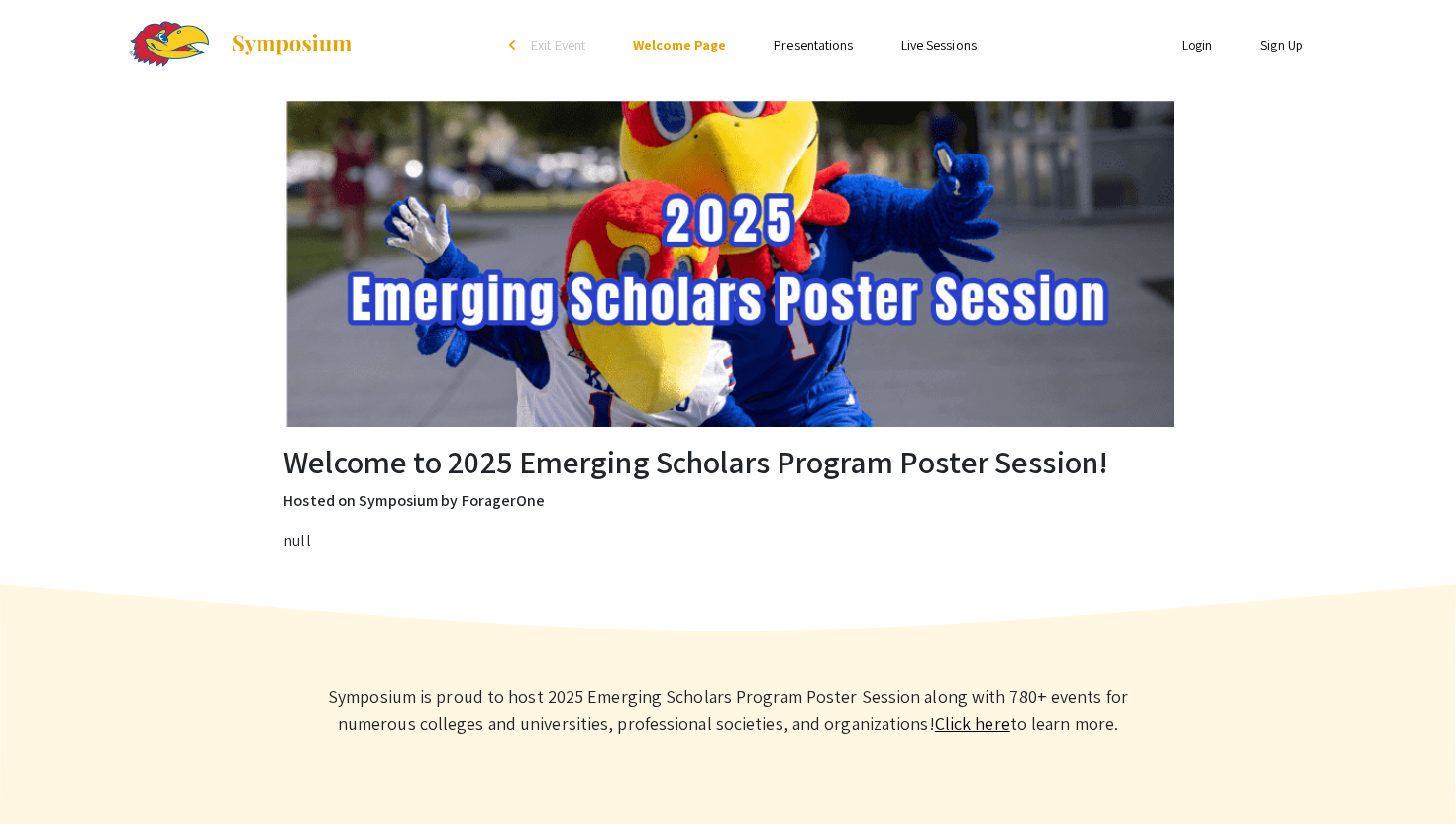
scroll to position [87, 0]
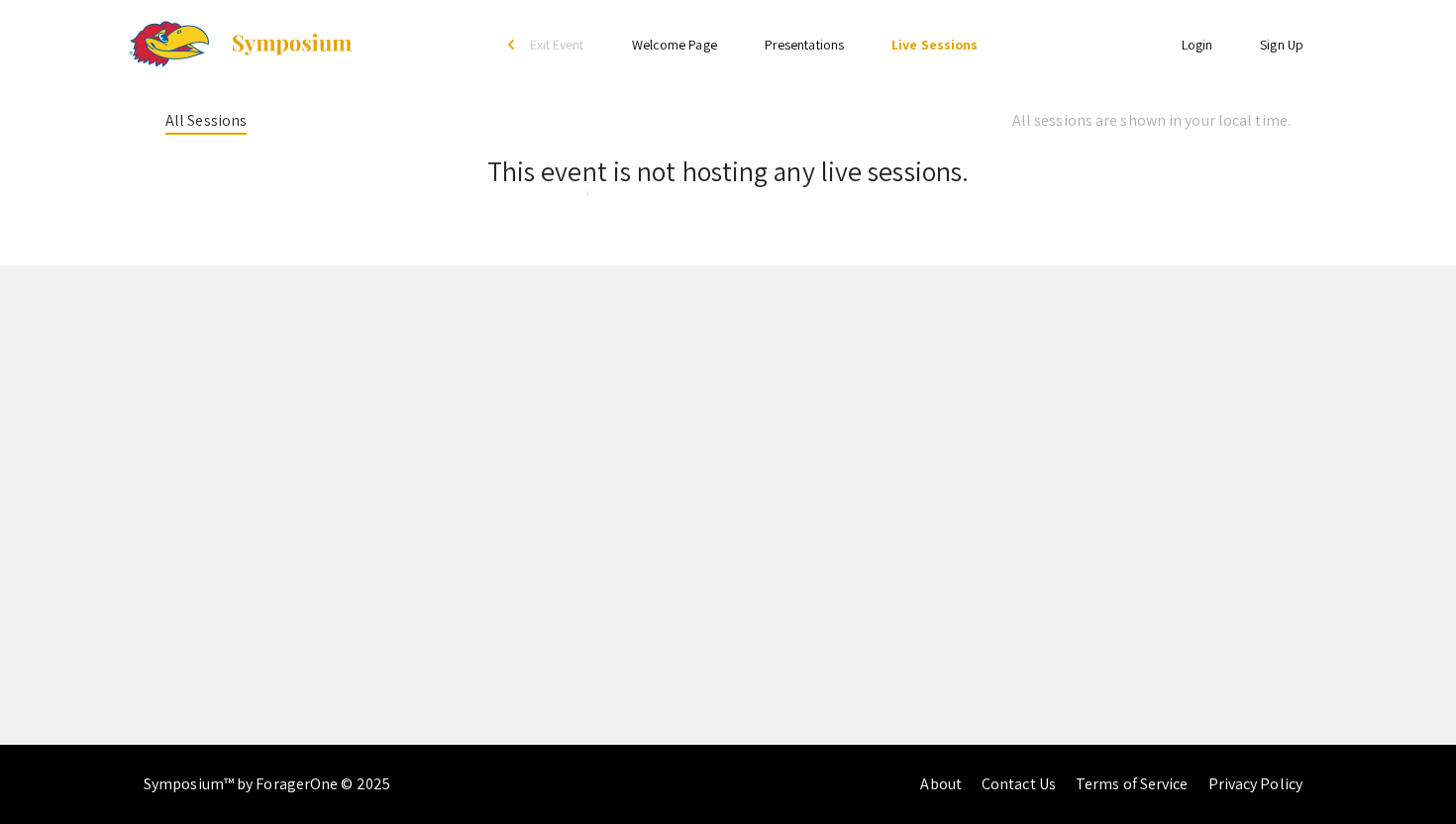
select select "custom"
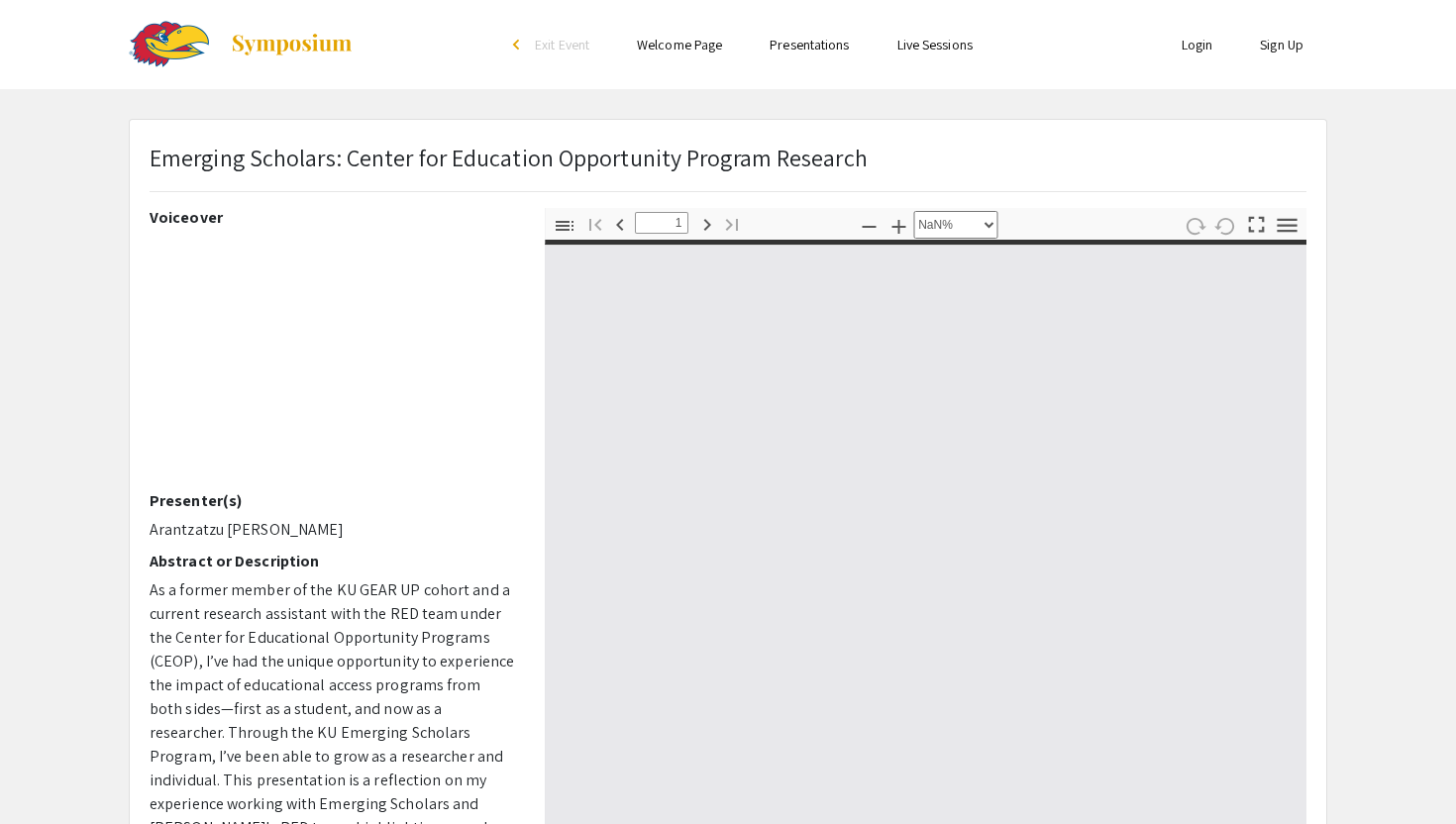
type input "0"
select select "custom"
type input "1"
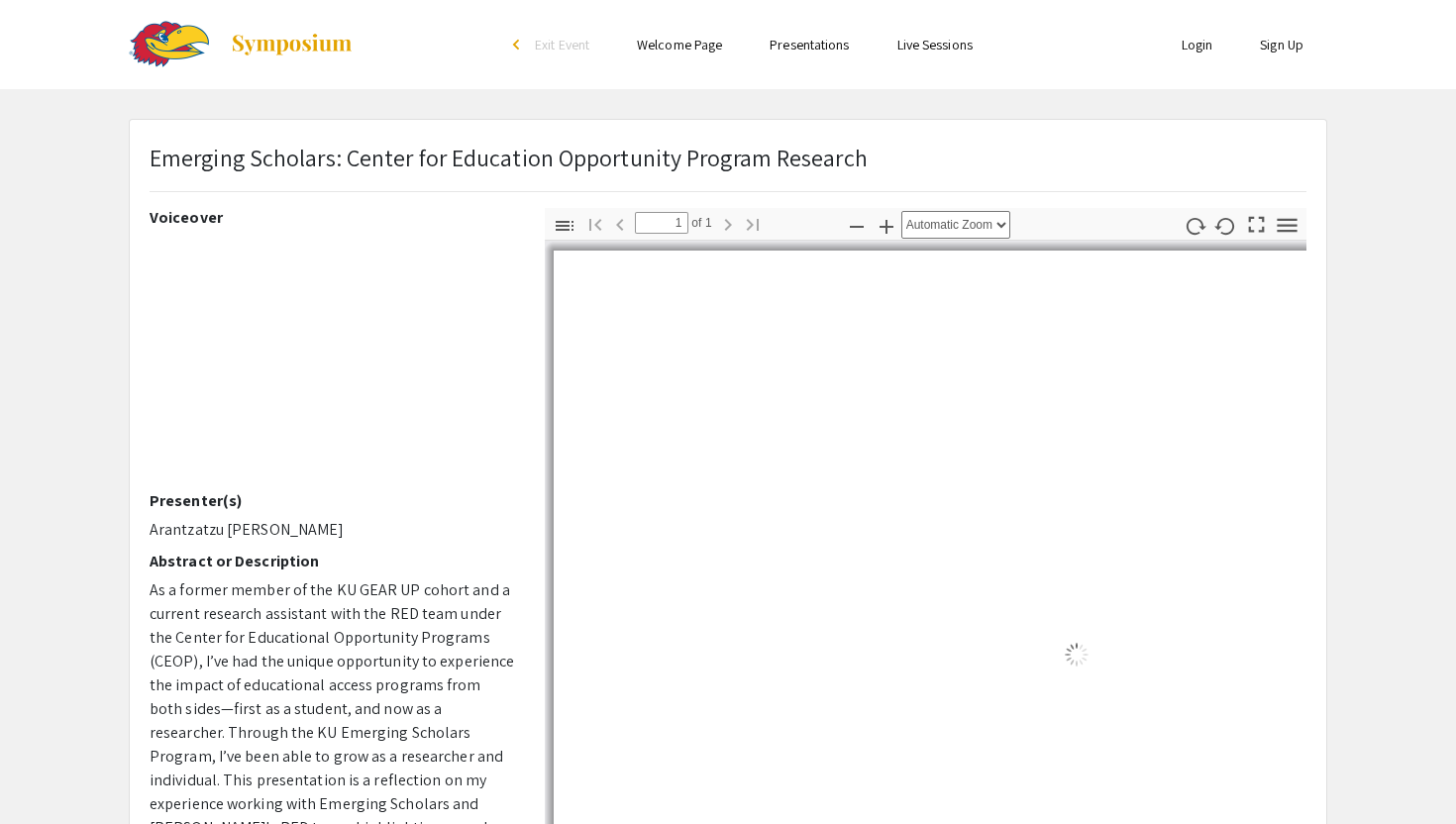
select select "auto"
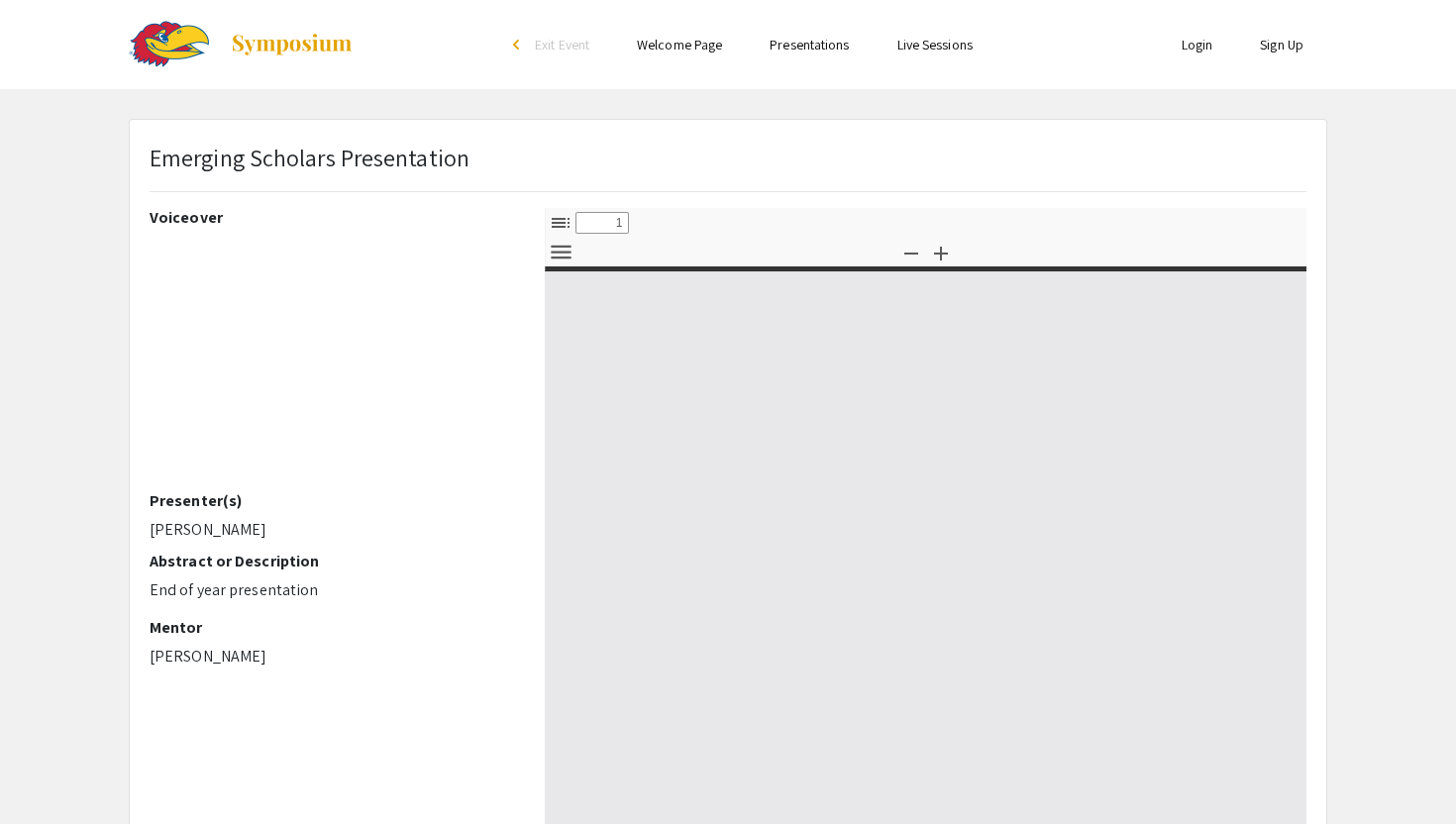
select select "custom"
type input "0"
select select "custom"
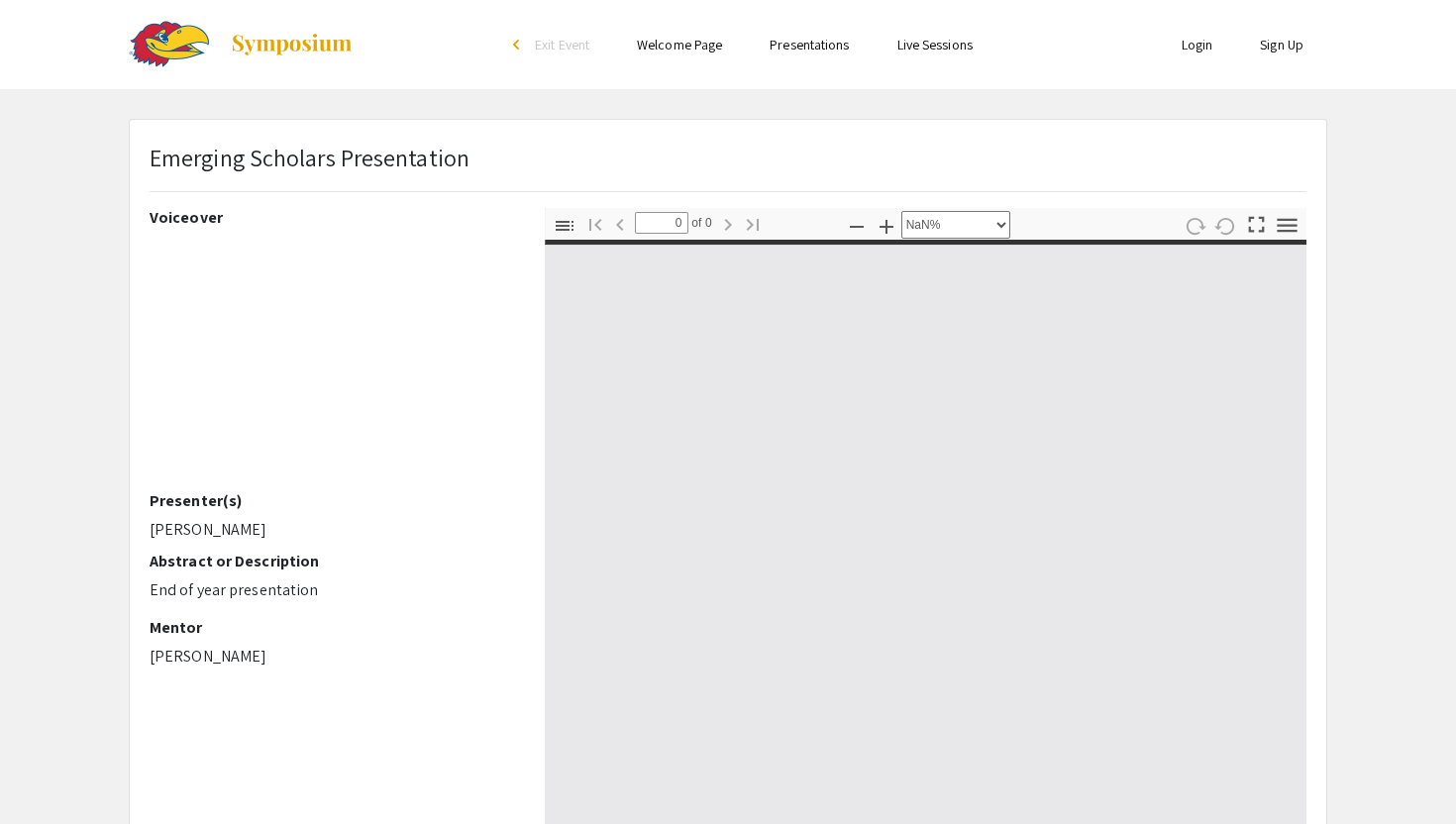
type input "1"
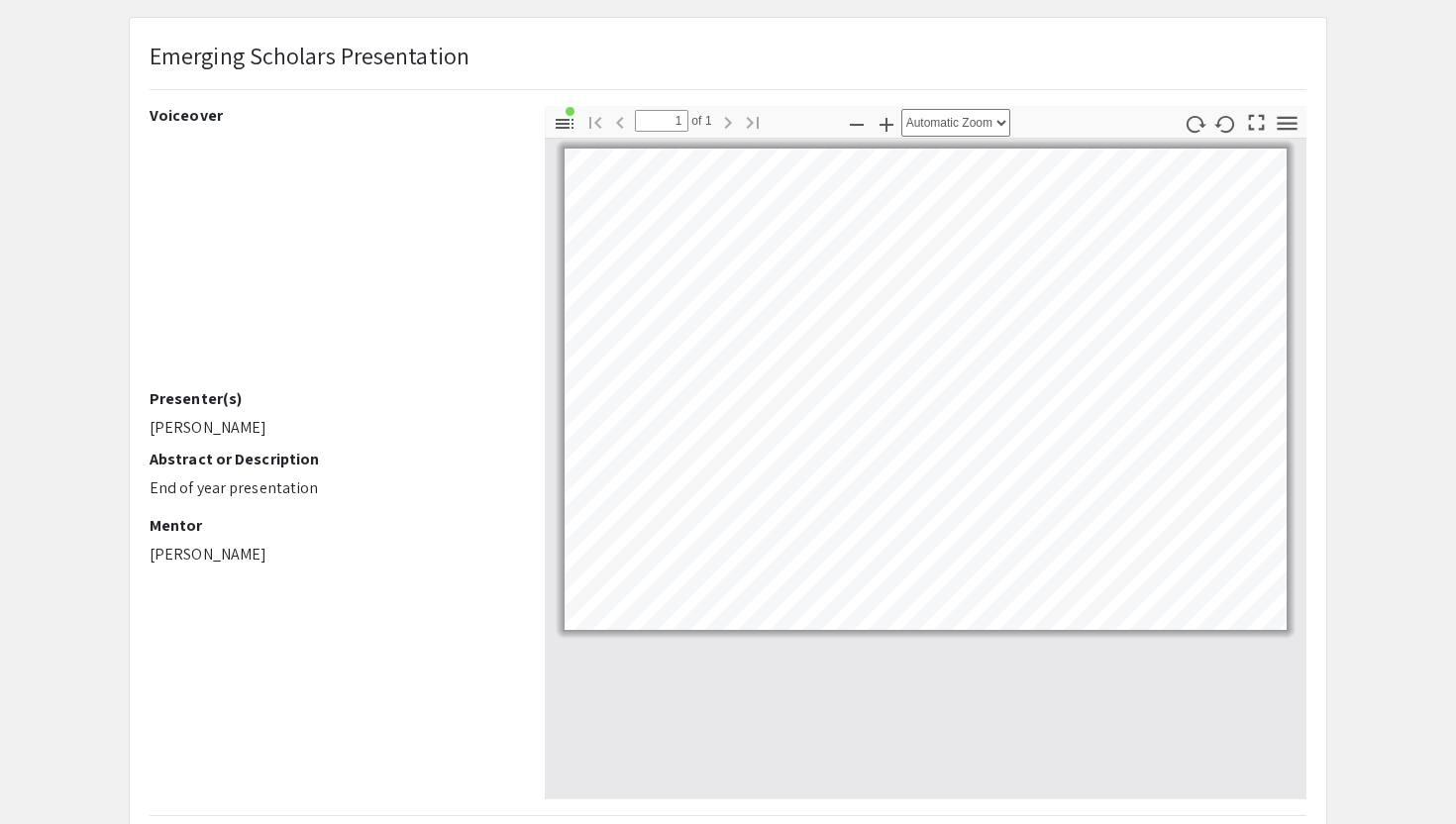
scroll to position [103, 0]
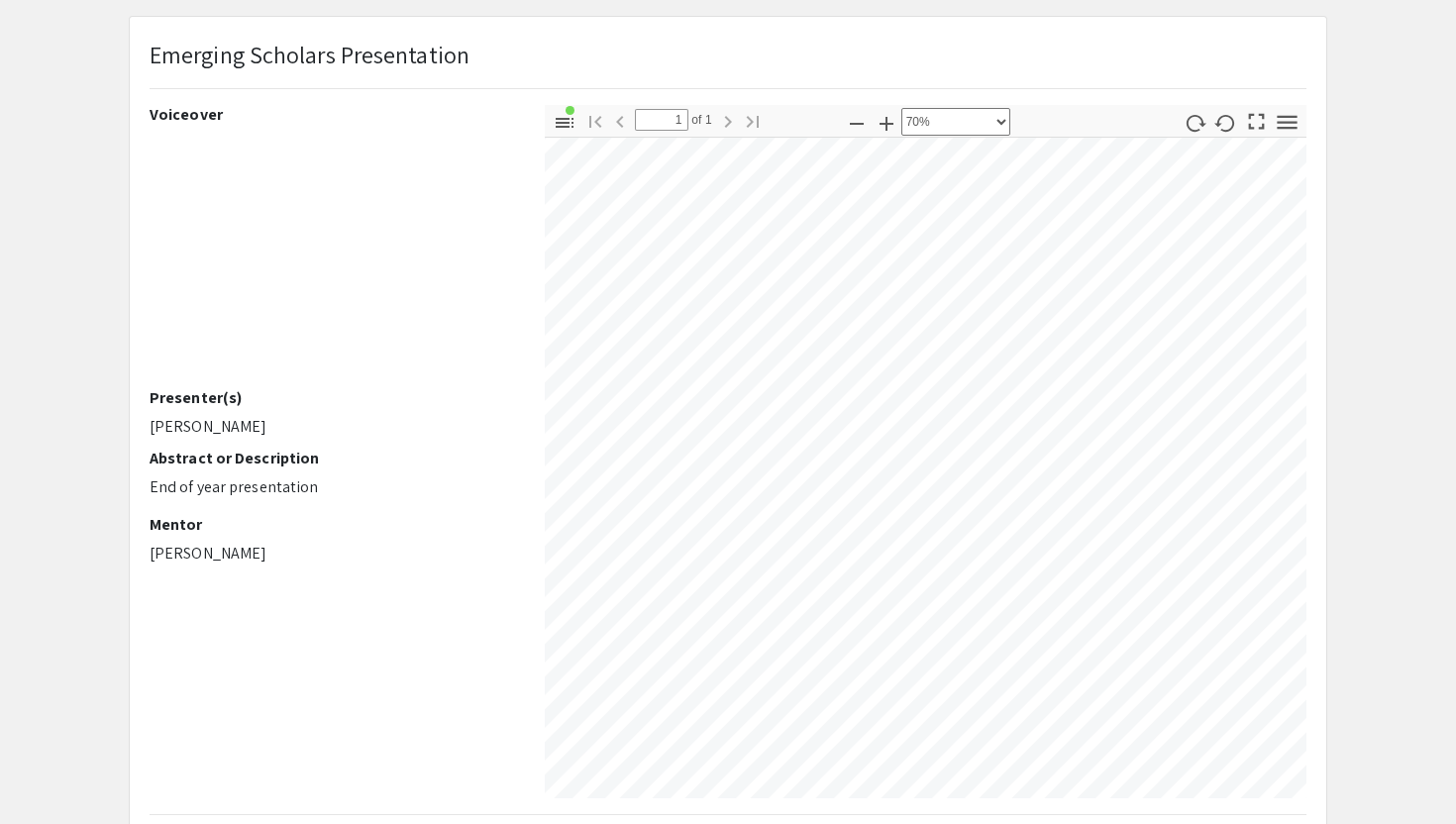
select select "custom"
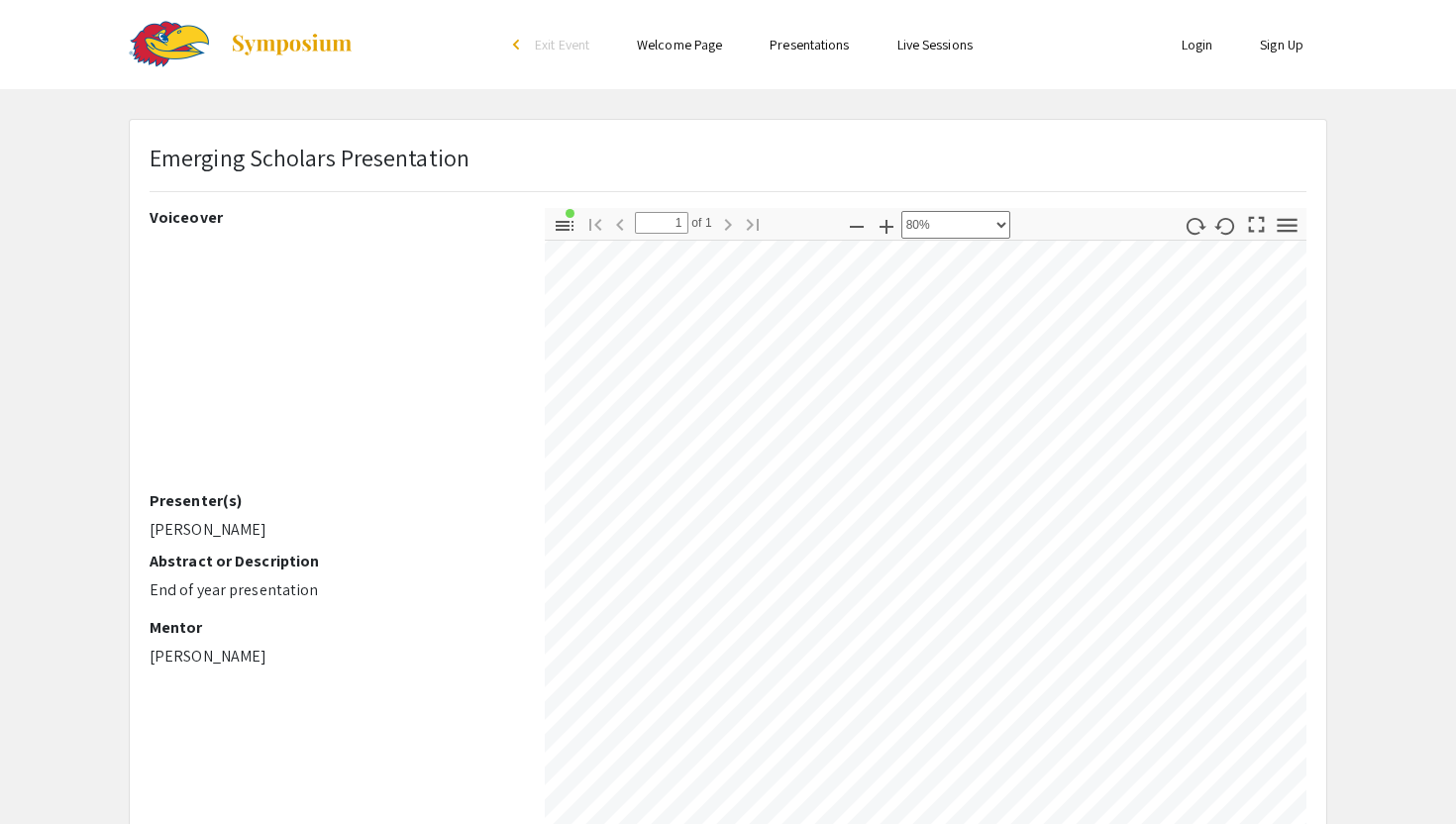
click at [801, 48] on link "Presentations" at bounding box center [809, 45] width 79 height 18
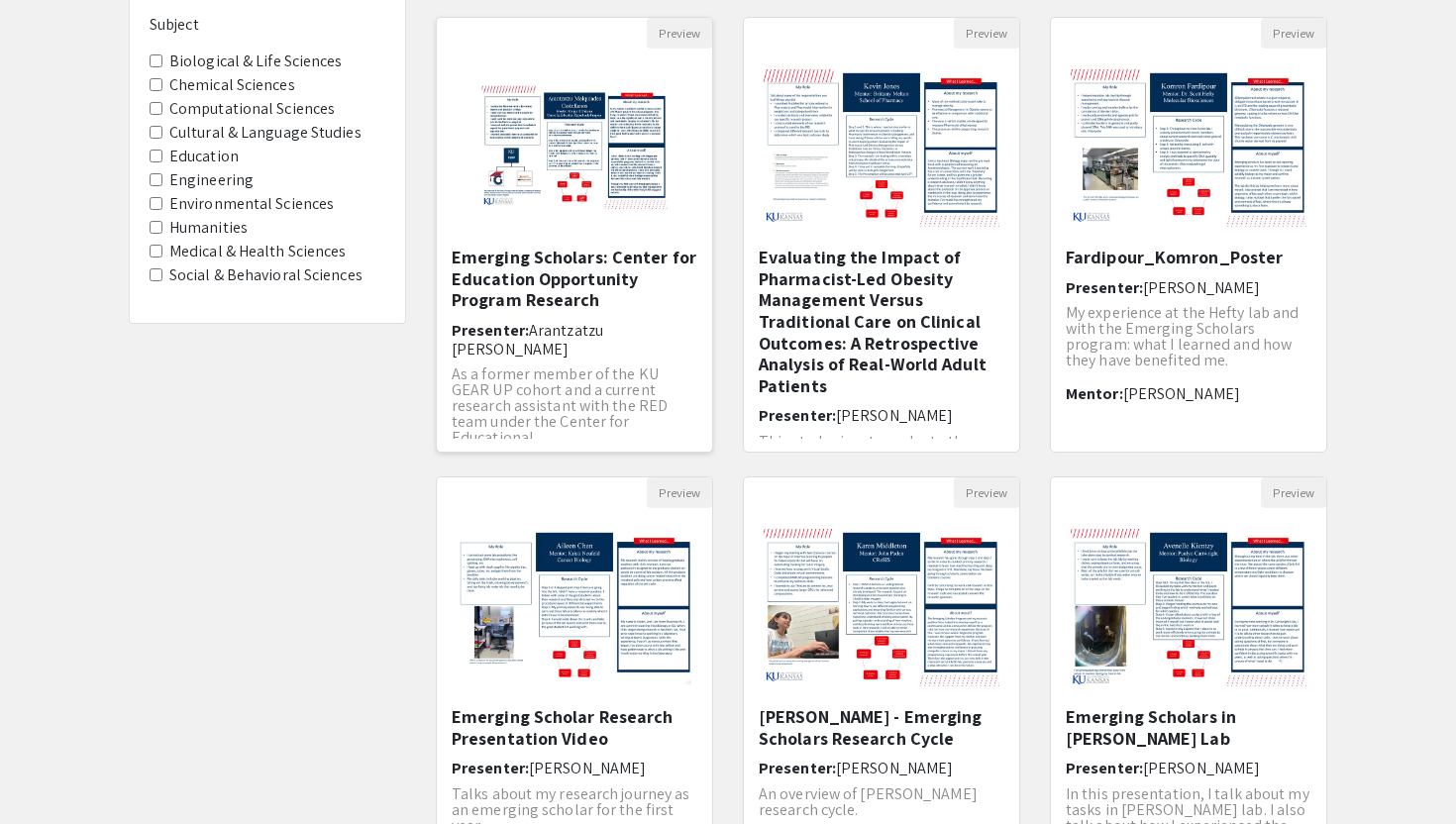
scroll to position [490, 0]
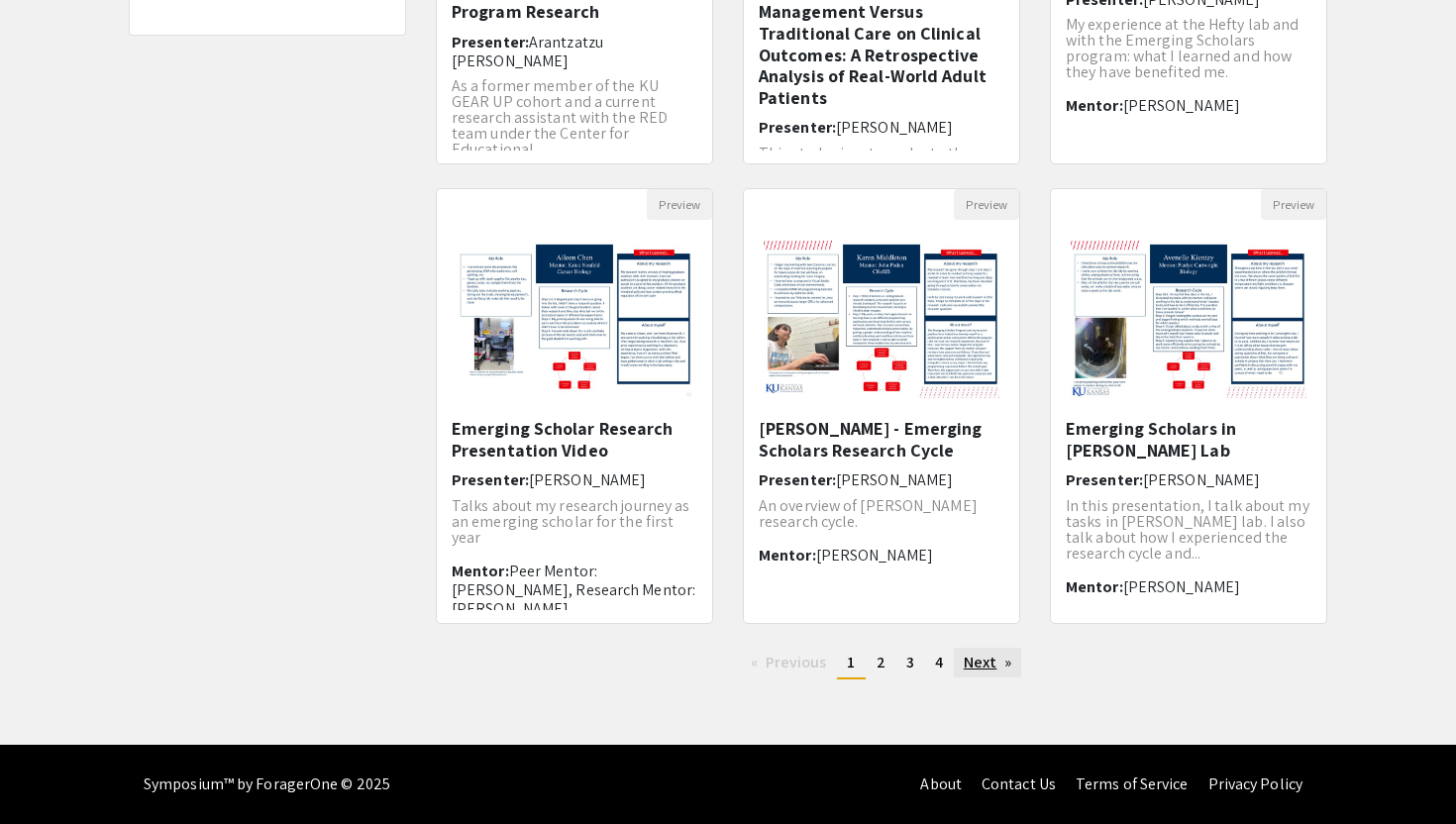
click at [982, 667] on link "Next page" at bounding box center [987, 662] width 69 height 30
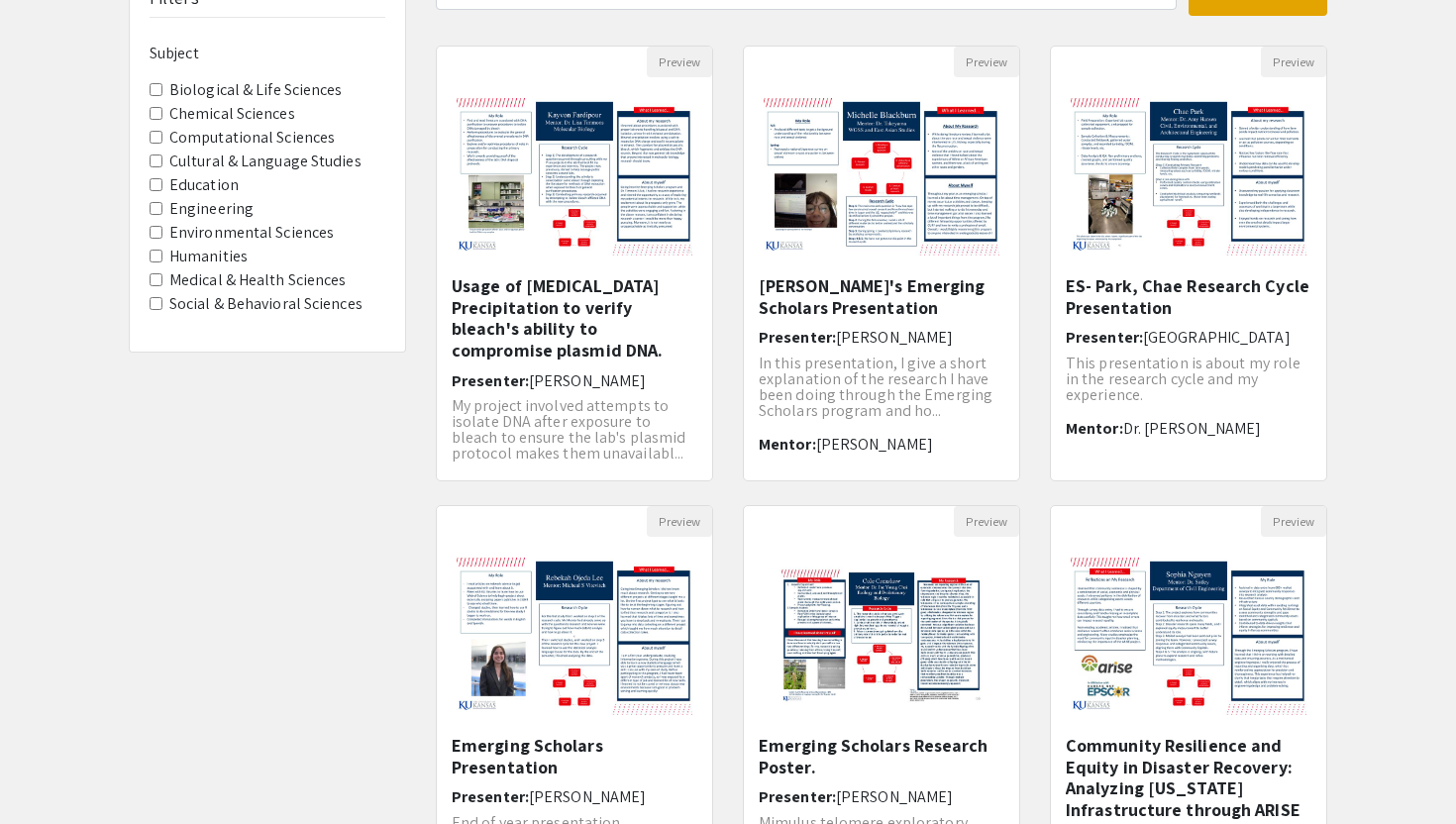
scroll to position [490, 0]
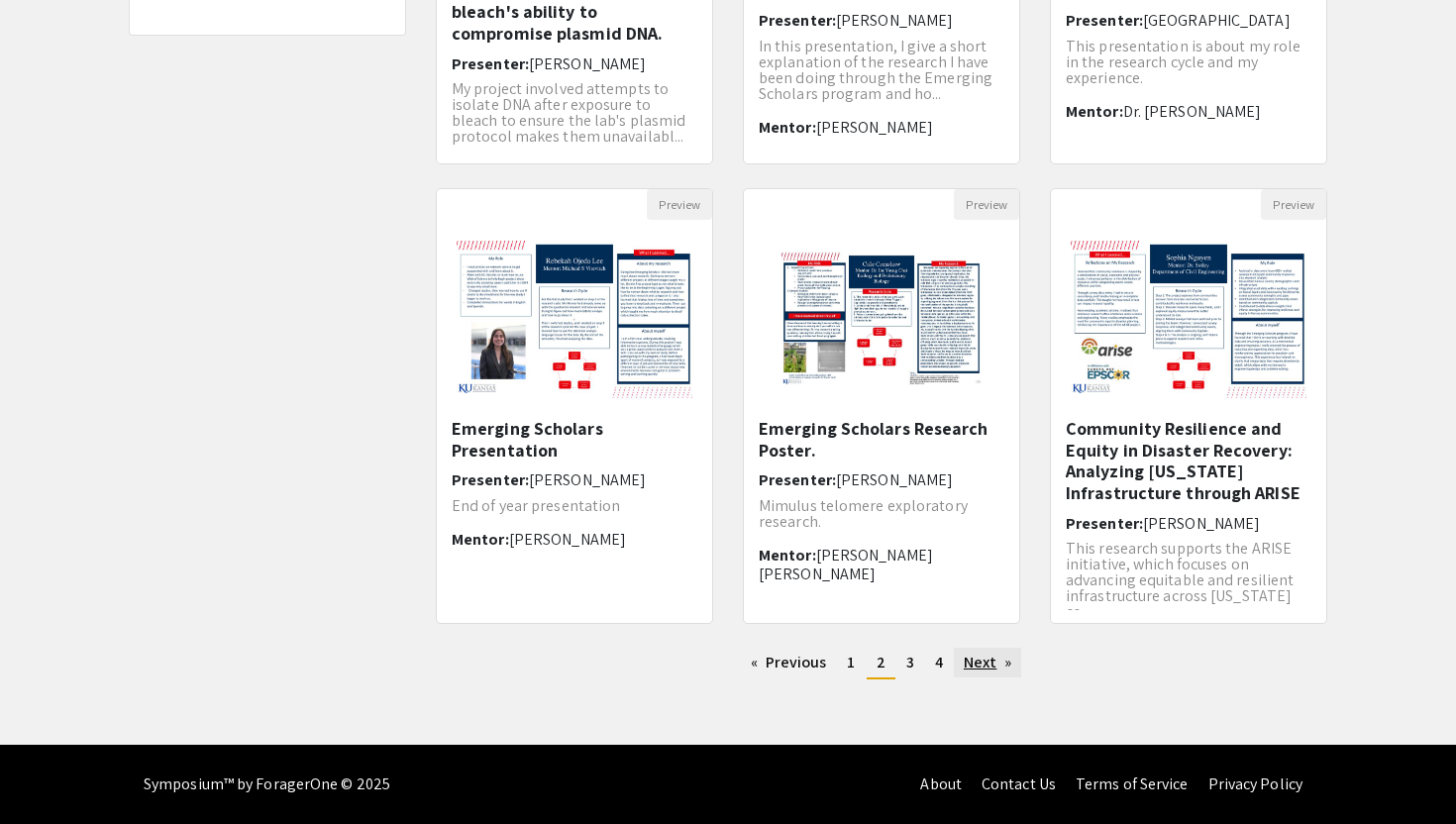
click at [977, 664] on link "Next page" at bounding box center [987, 662] width 69 height 30
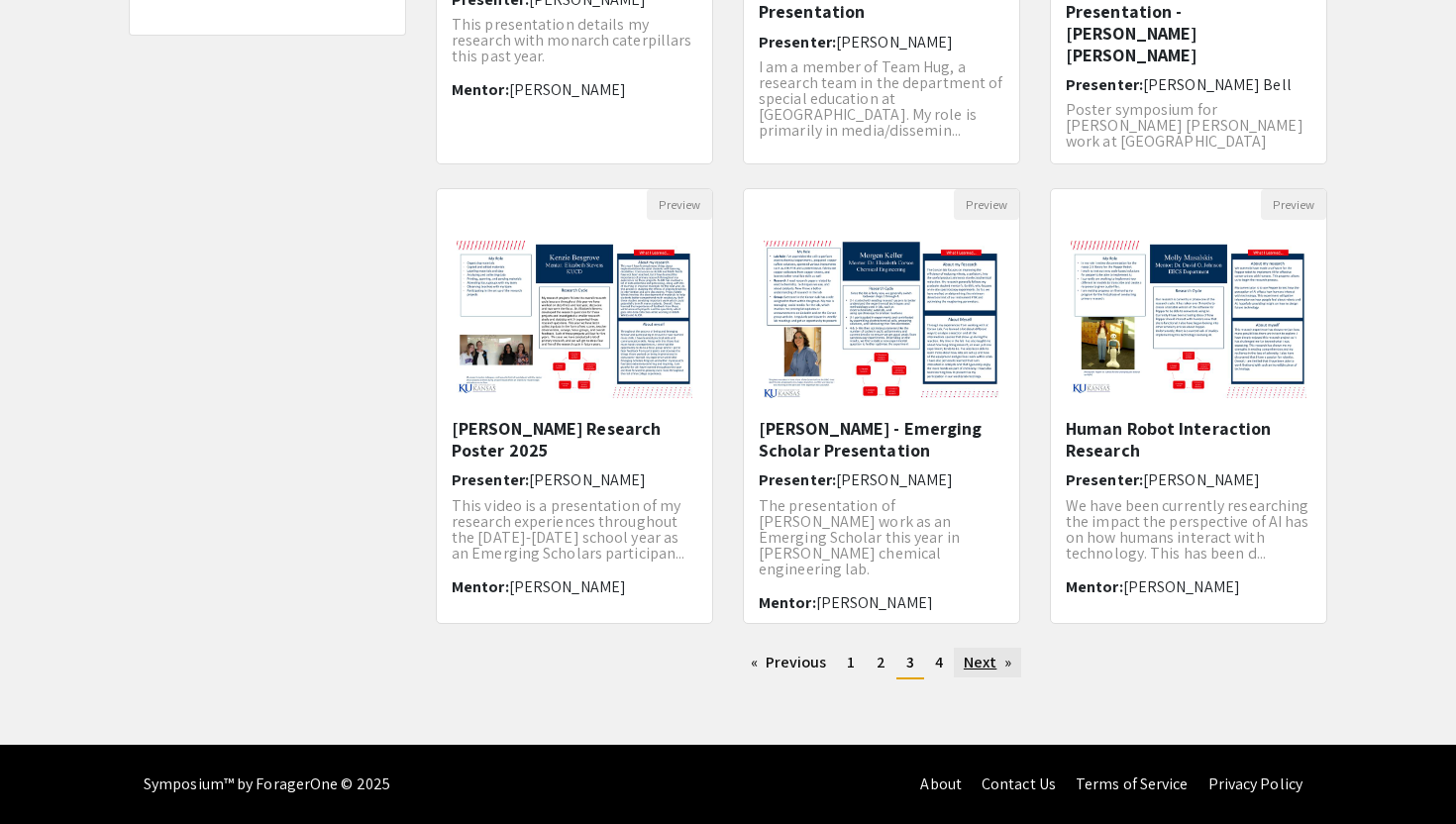
click at [977, 670] on link "Next page" at bounding box center [987, 662] width 69 height 30
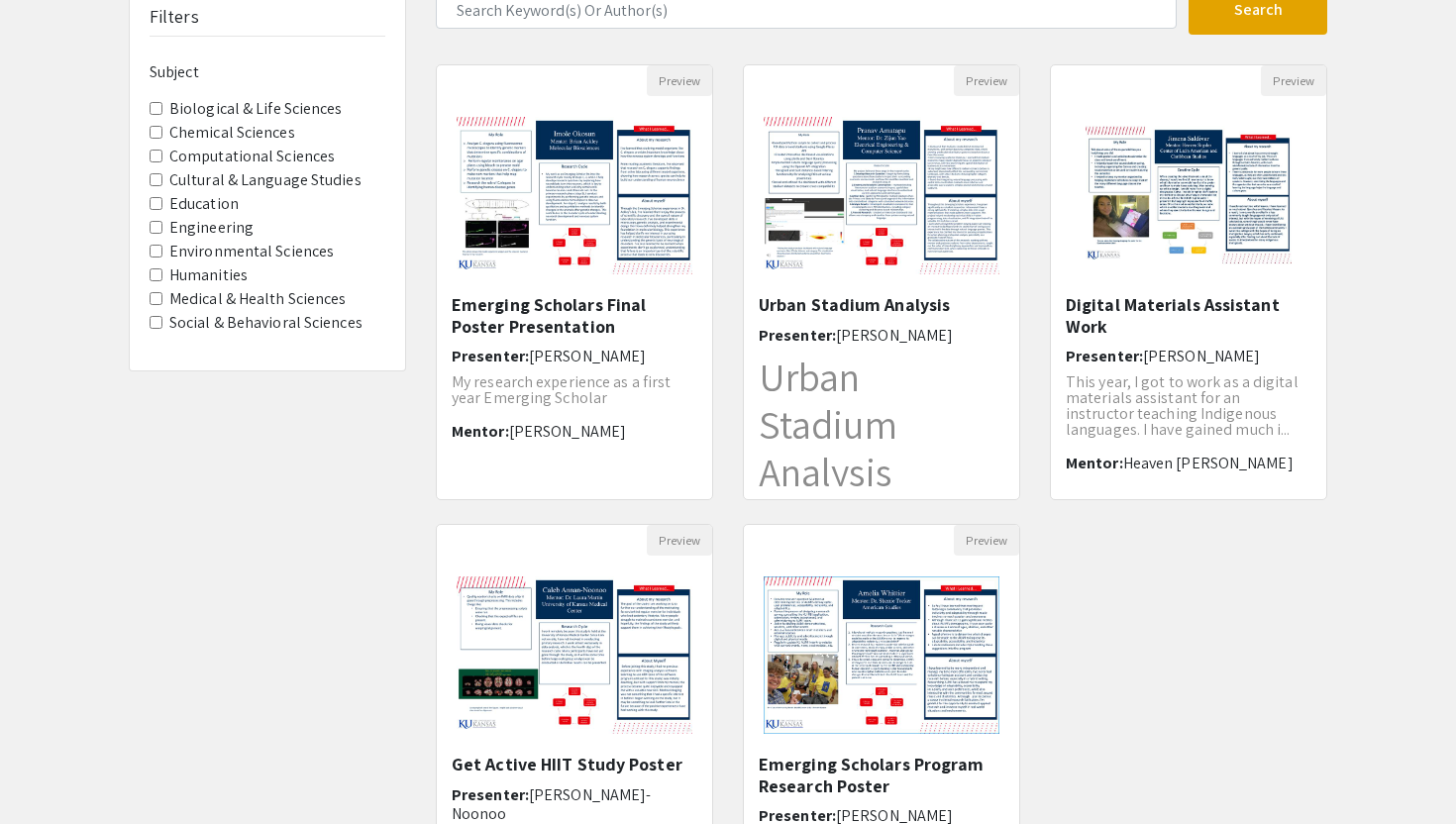
scroll to position [463, 0]
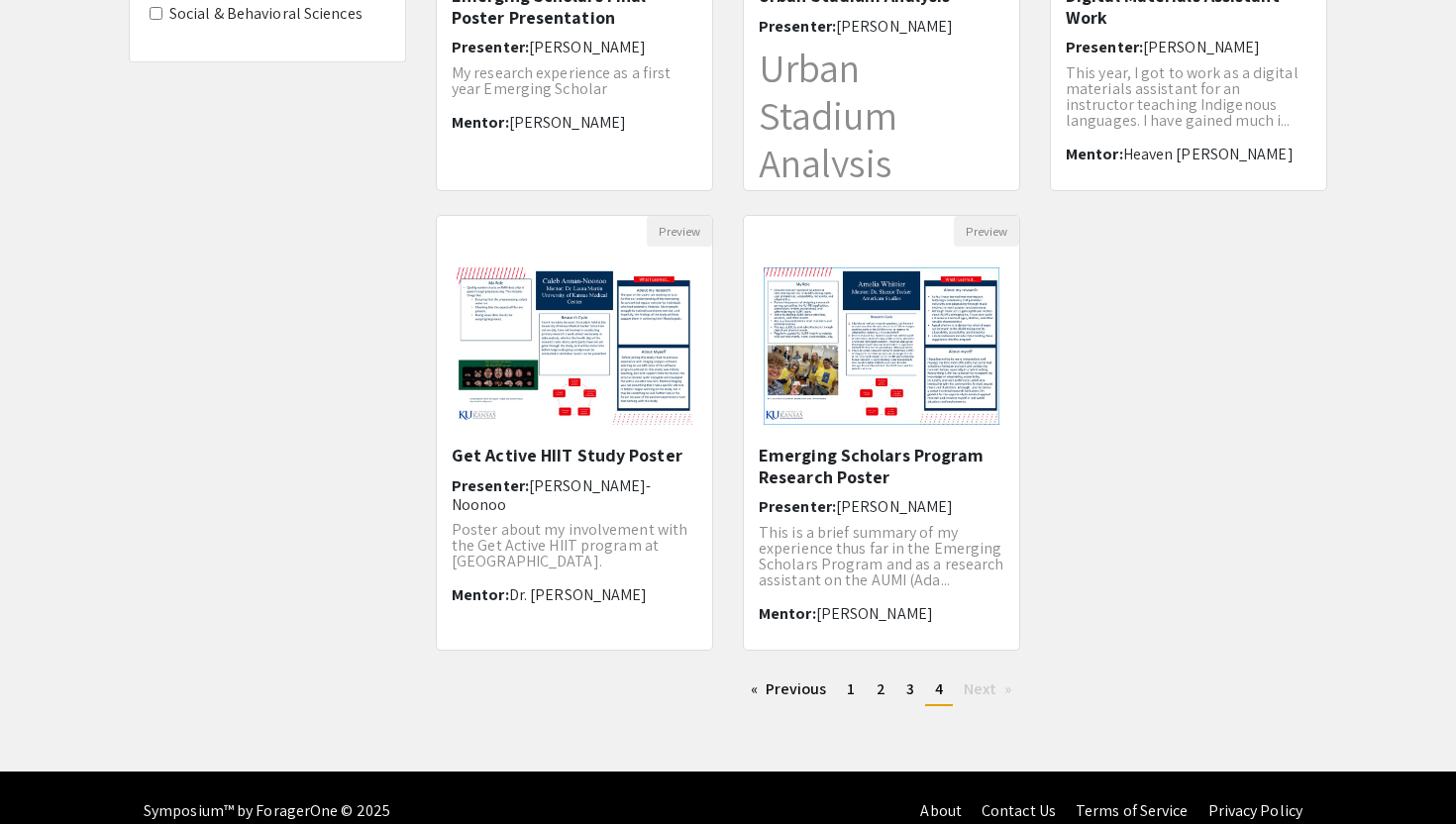
scroll to position [490, 0]
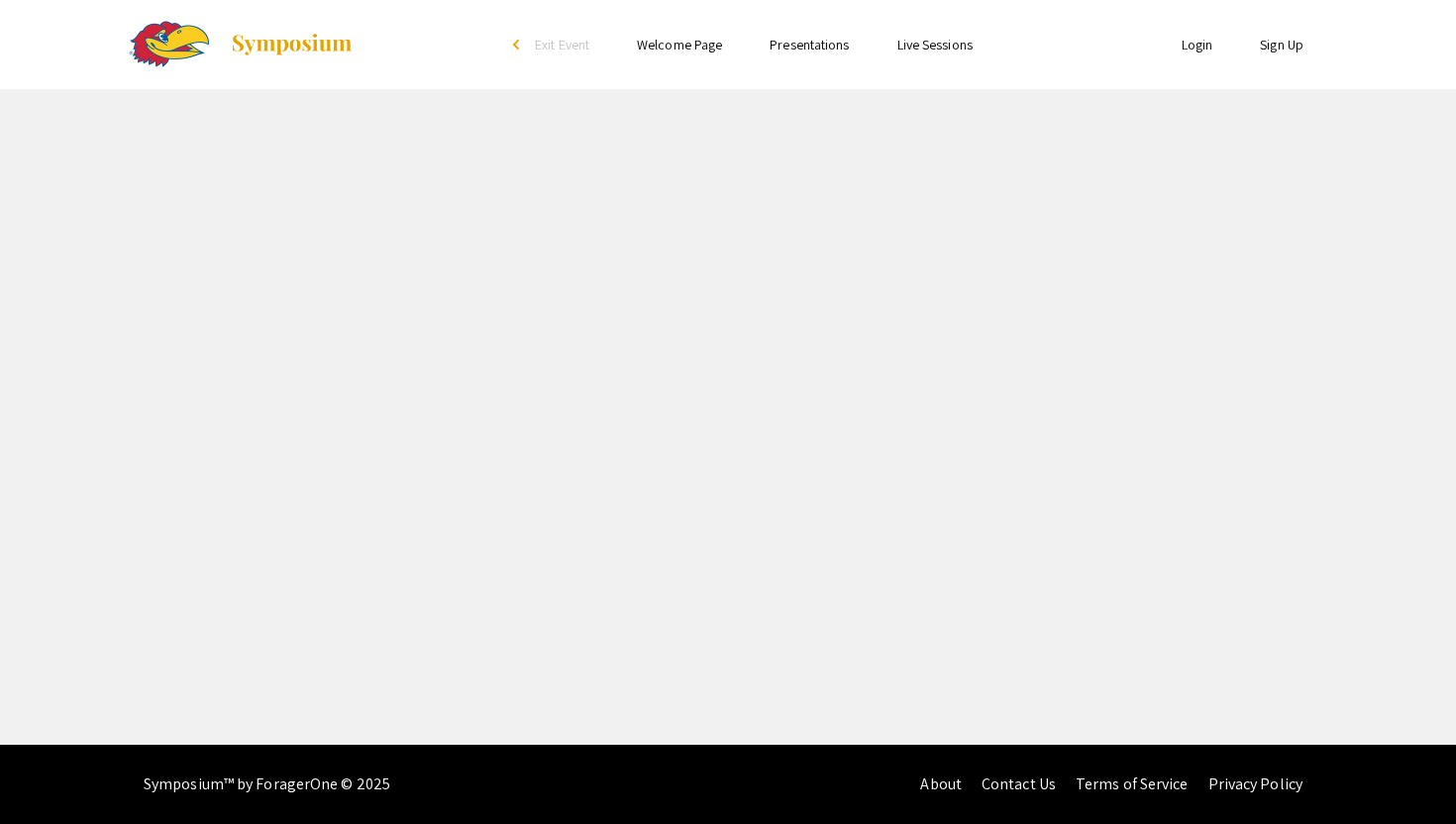
select select "custom"
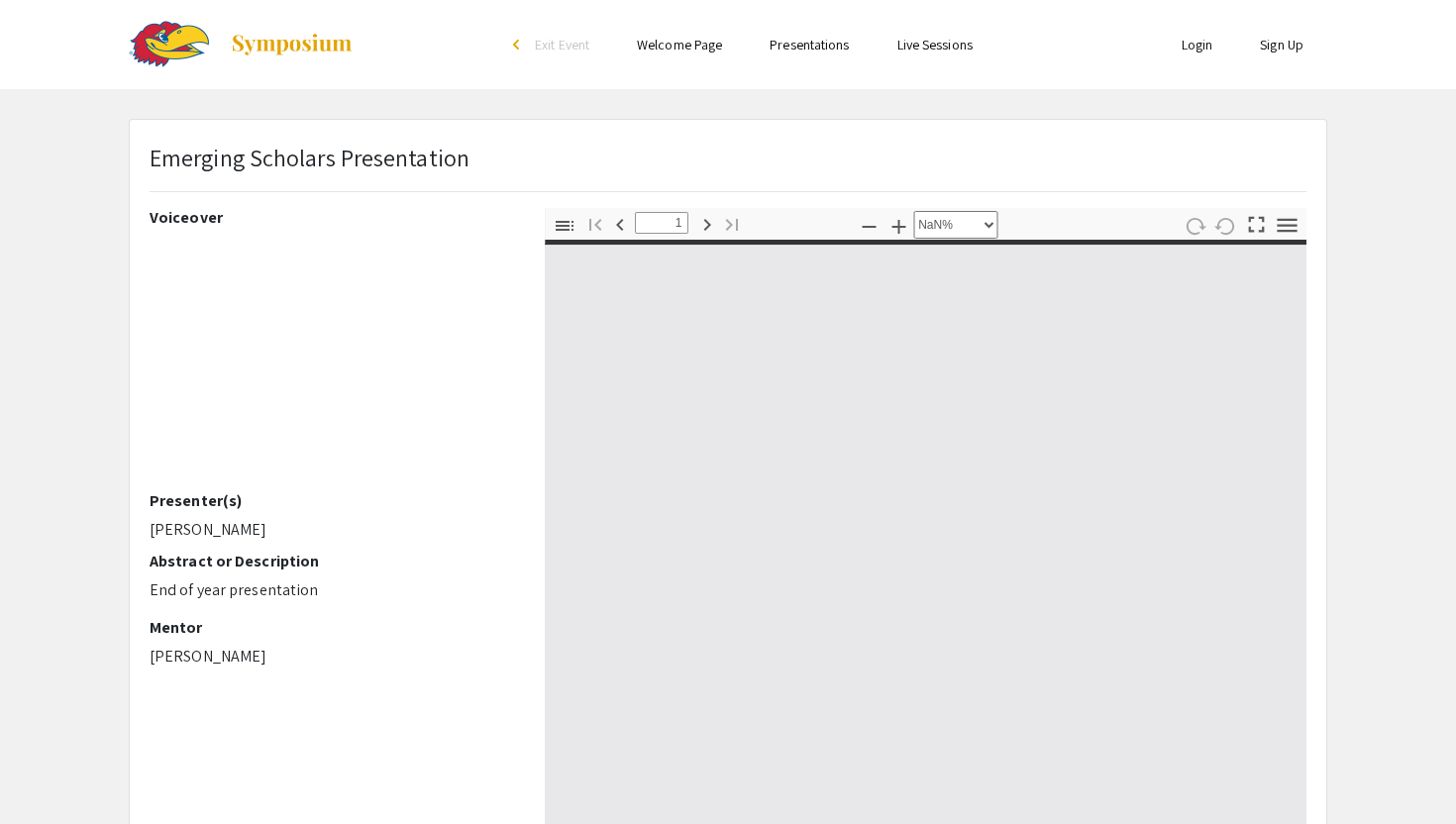
type input "0"
select select "custom"
type input "1"
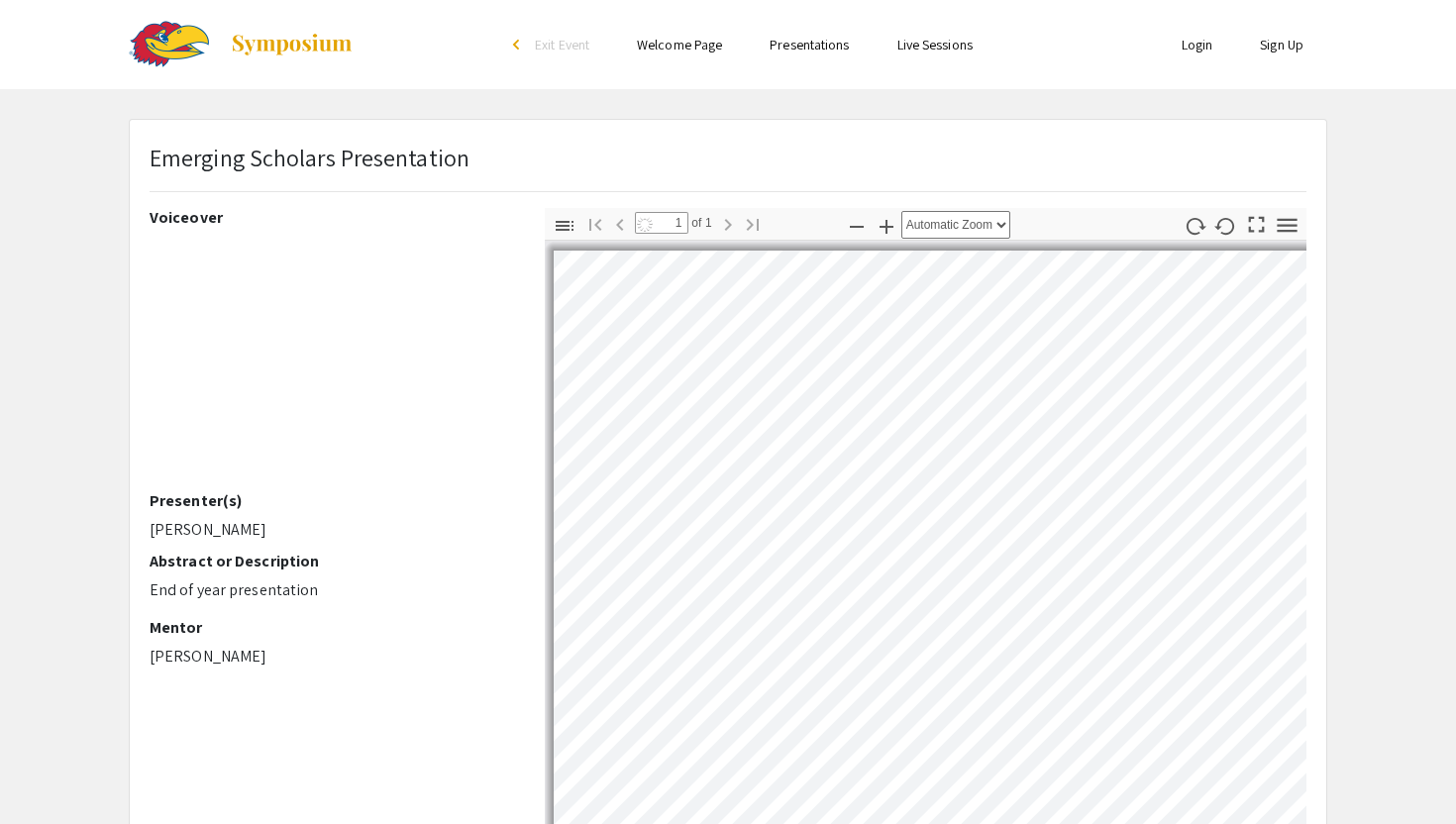
select select "custom"
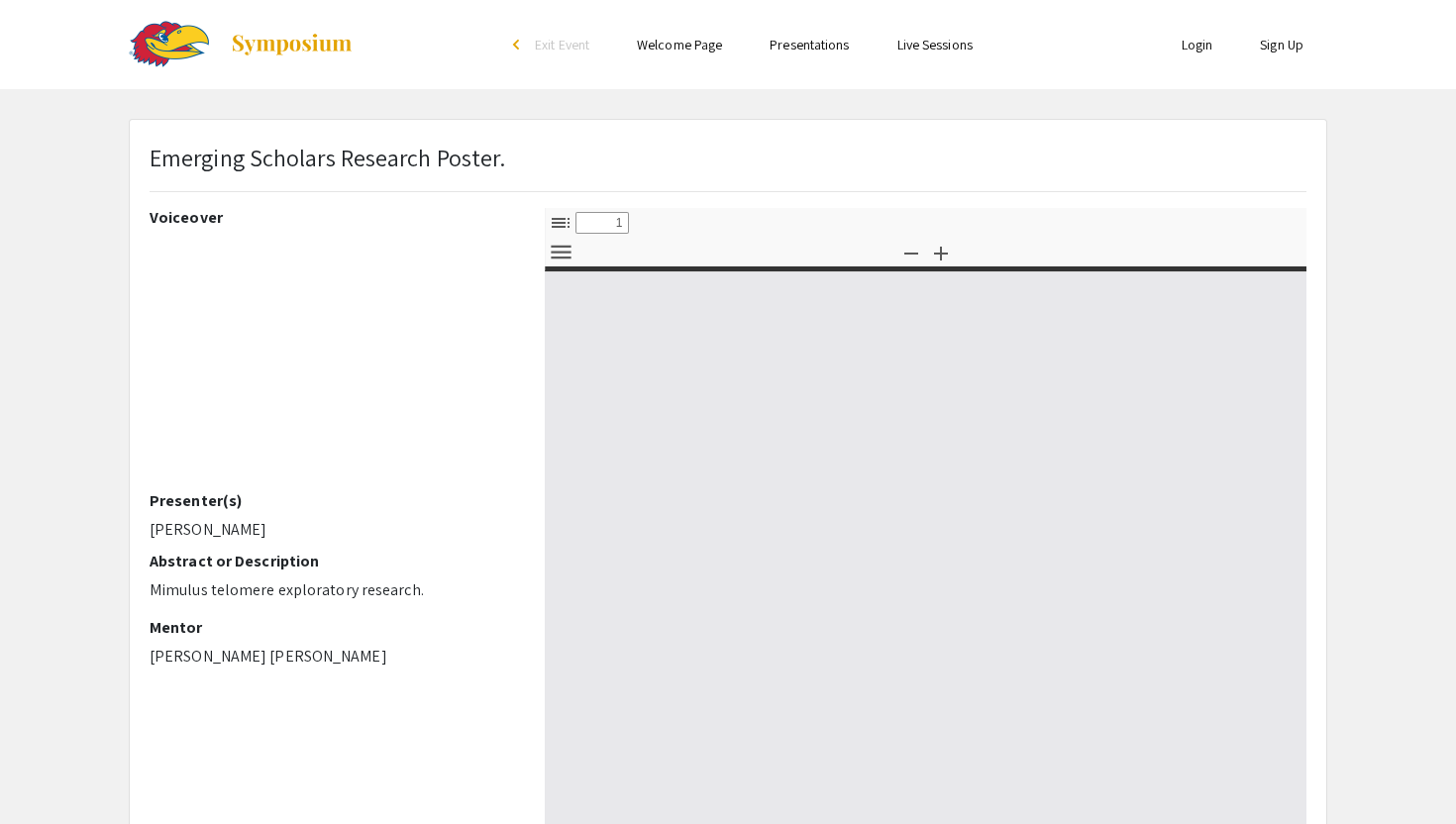
select select "custom"
type input "0"
select select "custom"
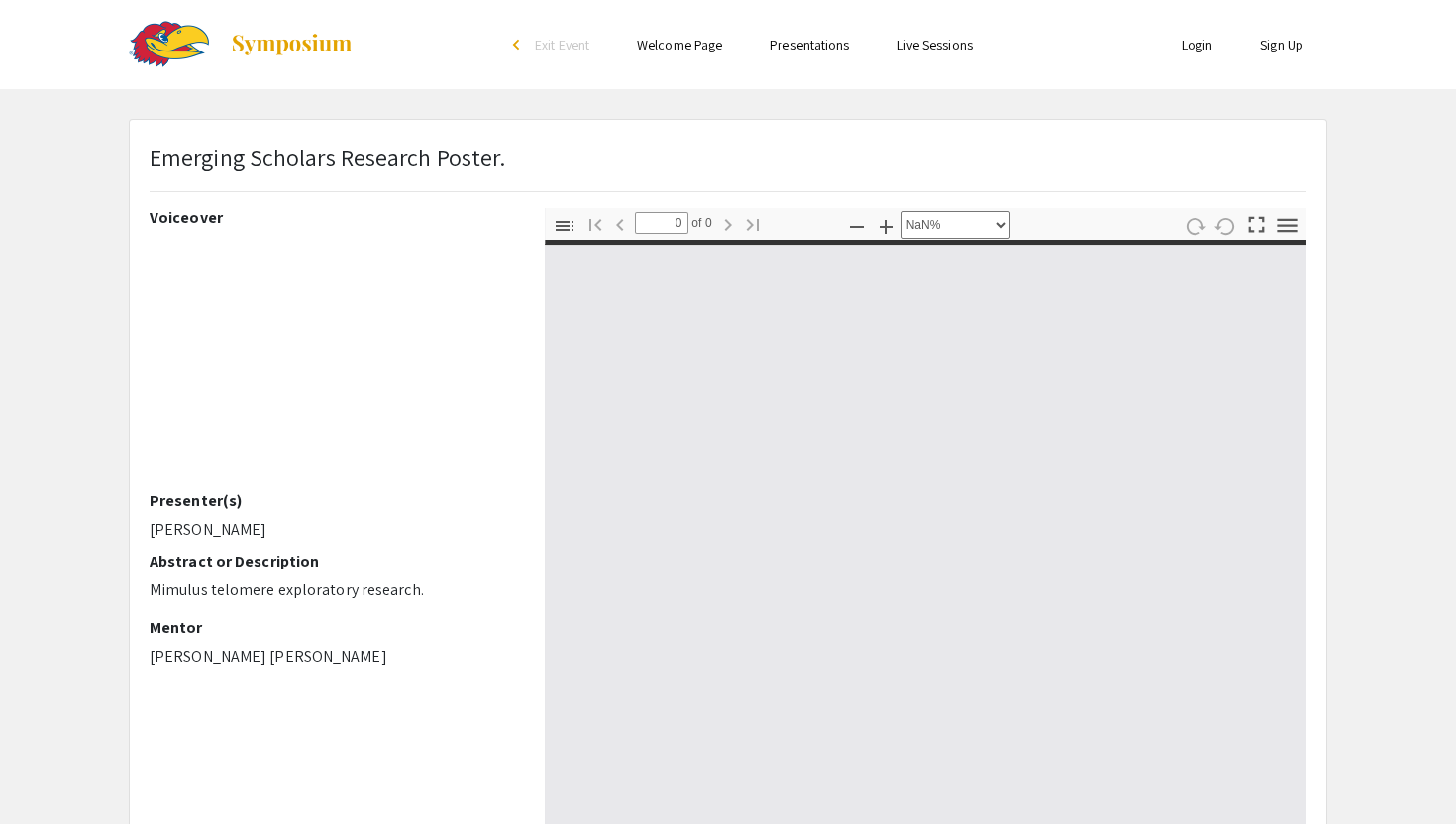
type input "1"
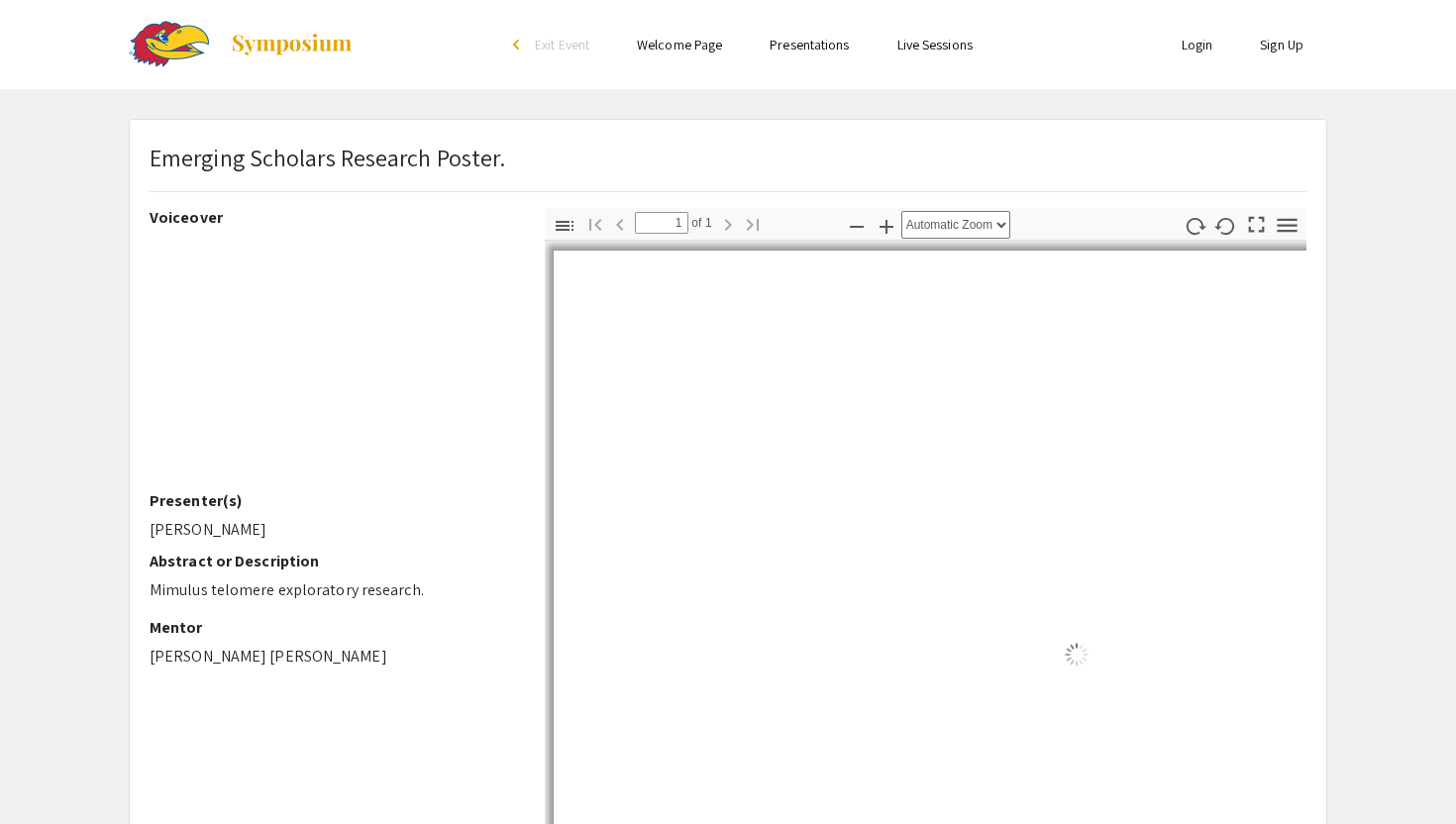
select select "auto"
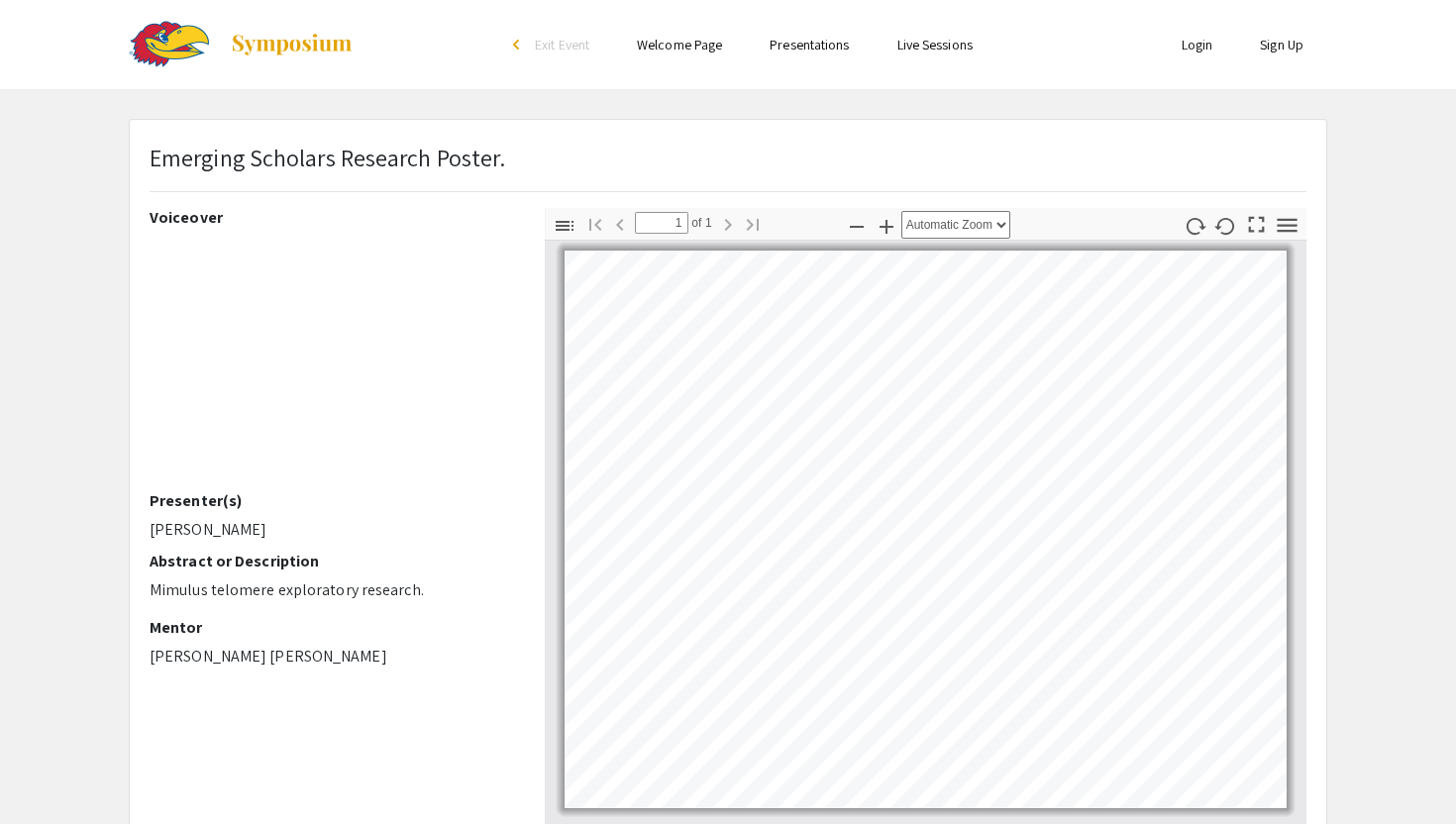
scroll to position [405, 0]
